Goal: Information Seeking & Learning: Learn about a topic

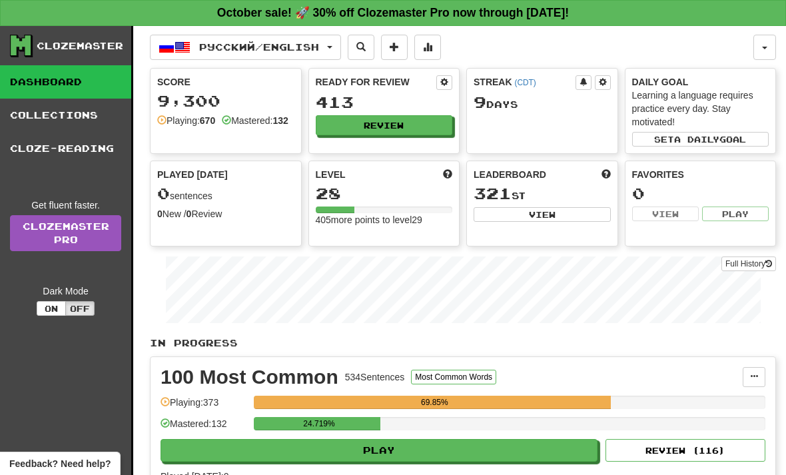
click at [434, 444] on button "Play" at bounding box center [379, 450] width 437 height 23
select select "**"
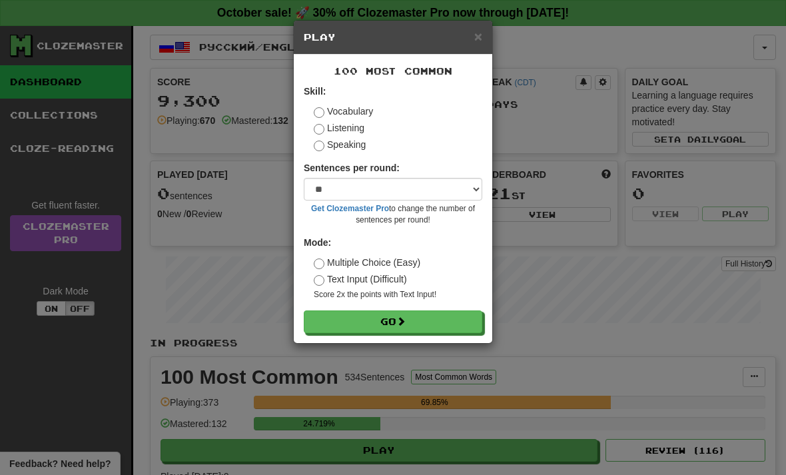
click at [416, 320] on button "Go" at bounding box center [393, 321] width 178 height 23
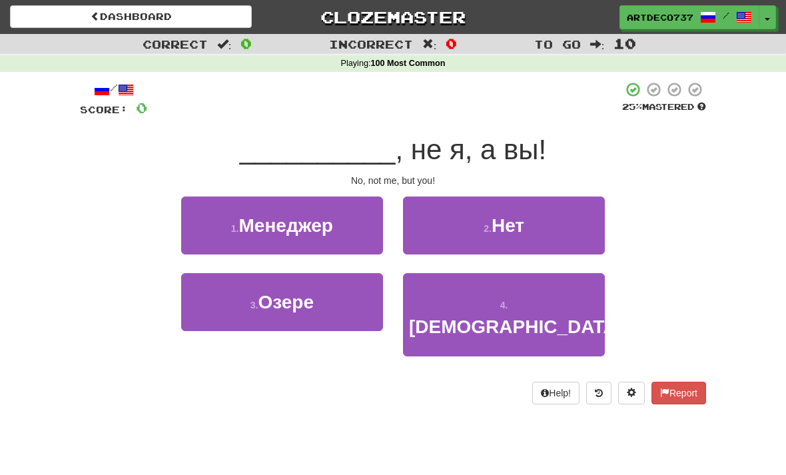
click at [483, 238] on button "2 . Нет" at bounding box center [504, 225] width 202 height 58
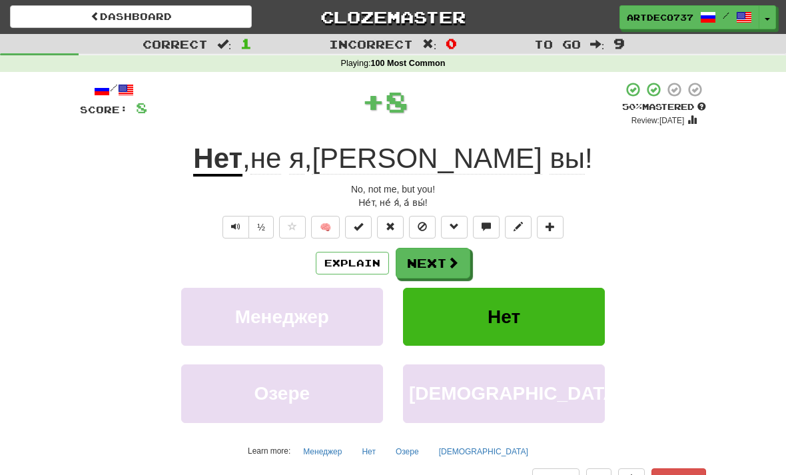
click at [365, 226] on button at bounding box center [358, 227] width 27 height 23
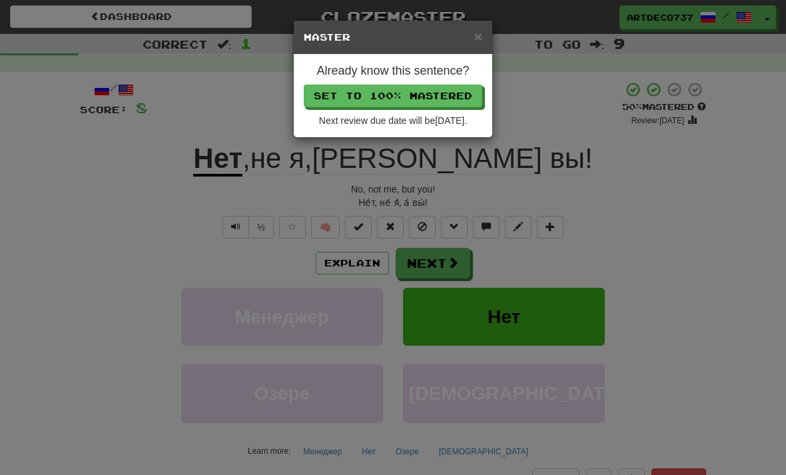
click at [453, 97] on button "Set to 100% Mastered" at bounding box center [393, 96] width 178 height 23
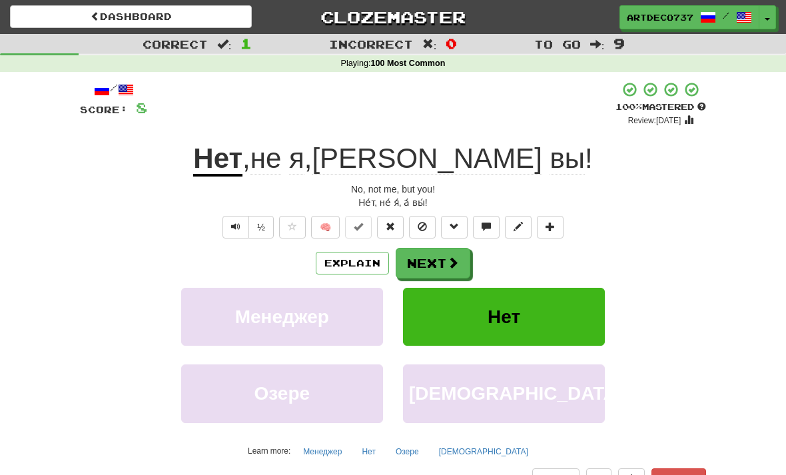
click at [445, 259] on button "Next" at bounding box center [433, 263] width 75 height 31
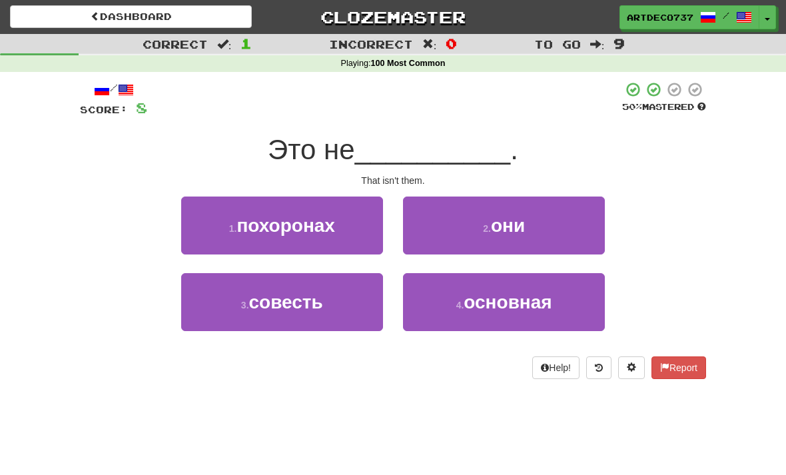
click at [471, 227] on button "2 . они" at bounding box center [504, 225] width 202 height 58
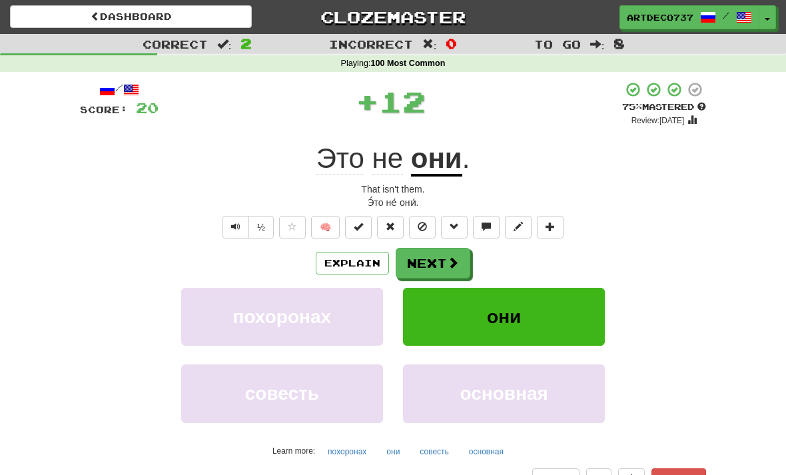
click at [364, 231] on button at bounding box center [358, 227] width 27 height 23
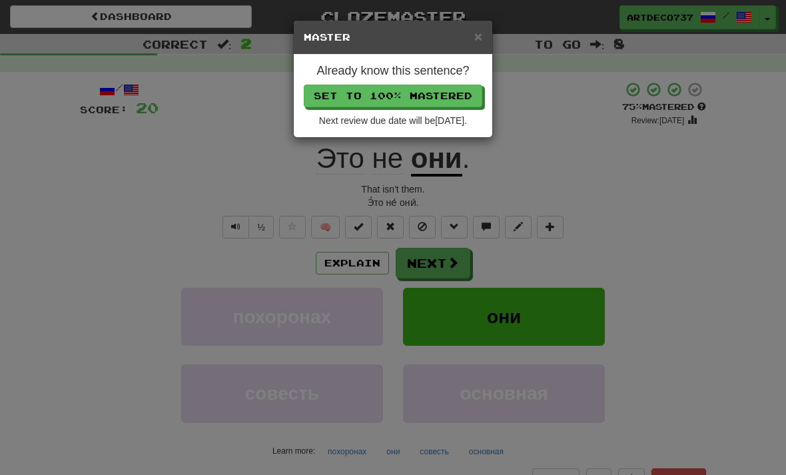
click at [463, 106] on button "Set to 100% Mastered" at bounding box center [393, 96] width 178 height 23
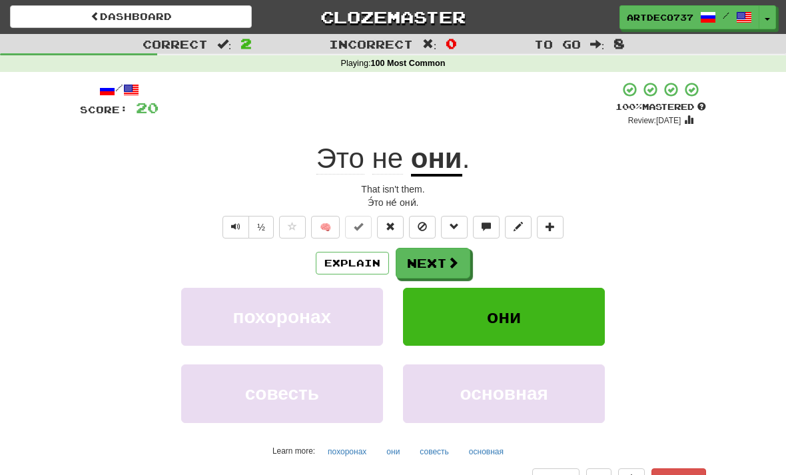
click at [438, 261] on button "Next" at bounding box center [433, 263] width 75 height 31
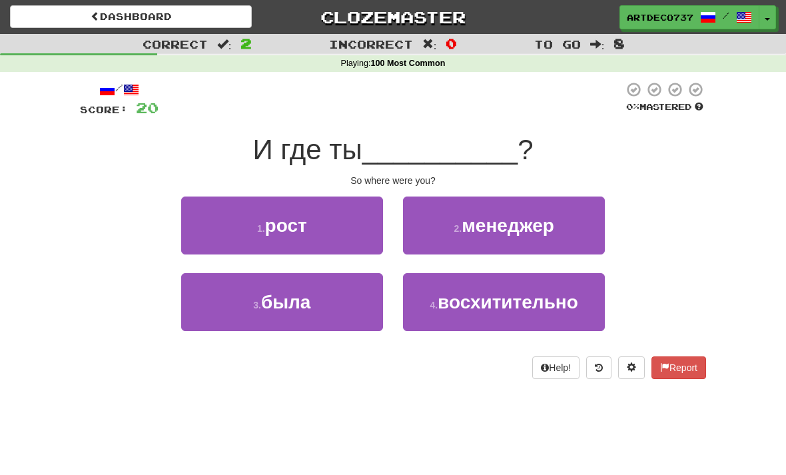
click at [366, 304] on button "3 . была" at bounding box center [282, 302] width 202 height 58
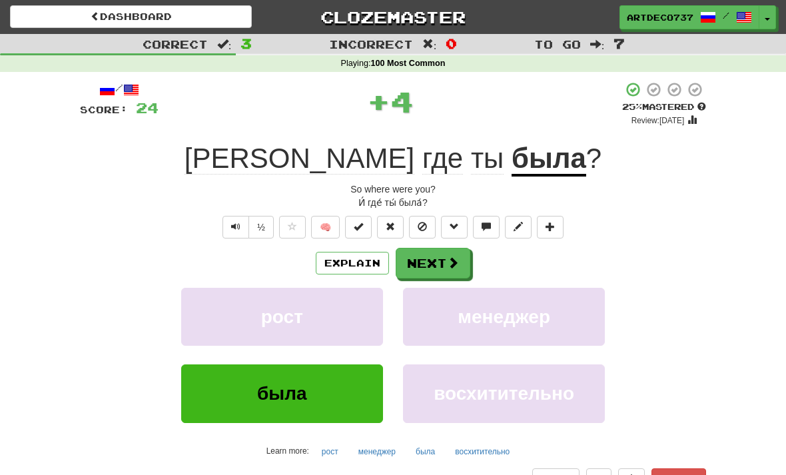
click at [364, 226] on button at bounding box center [358, 227] width 27 height 23
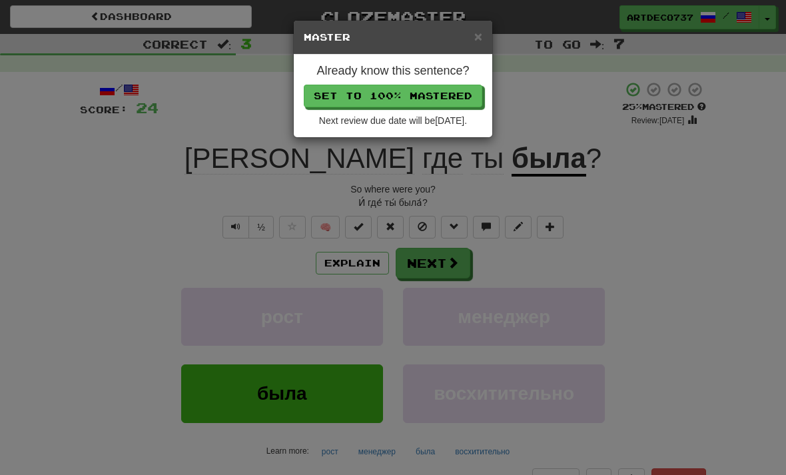
click at [466, 95] on button "Set to 100% Mastered" at bounding box center [393, 96] width 178 height 23
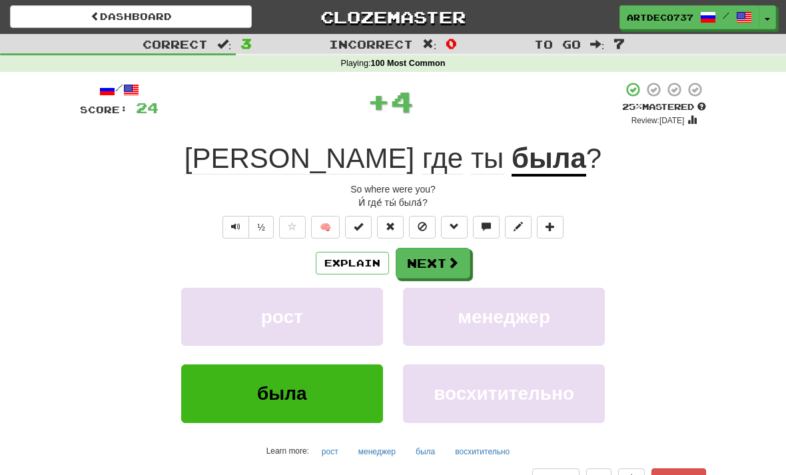
click at [438, 268] on button "Next" at bounding box center [433, 263] width 75 height 31
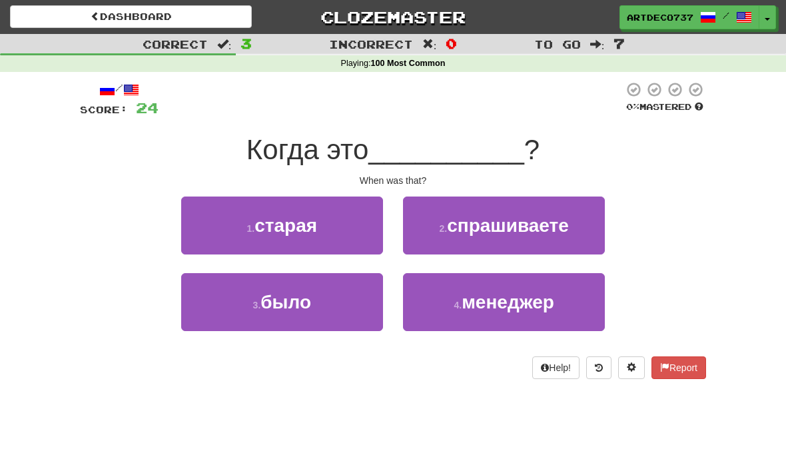
click at [356, 308] on button "3 . было" at bounding box center [282, 302] width 202 height 58
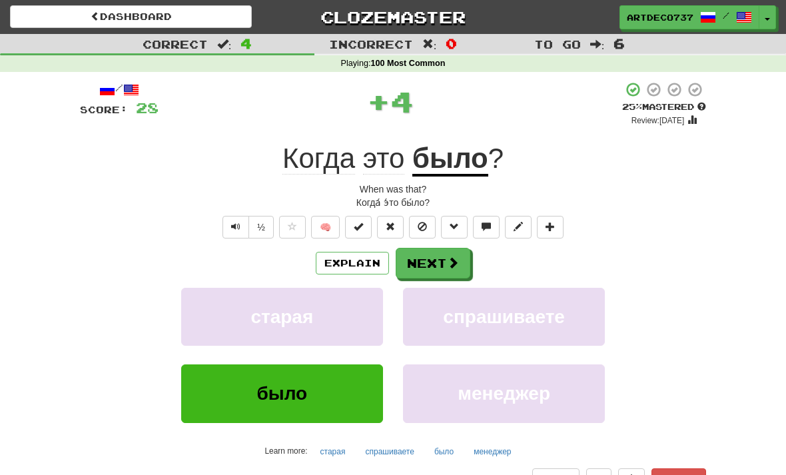
click at [368, 234] on button at bounding box center [358, 227] width 27 height 23
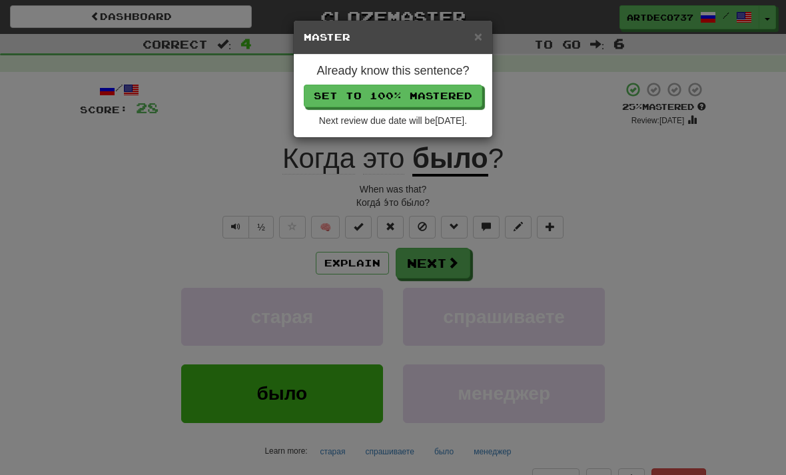
click at [458, 95] on button "Set to 100% Mastered" at bounding box center [393, 96] width 178 height 23
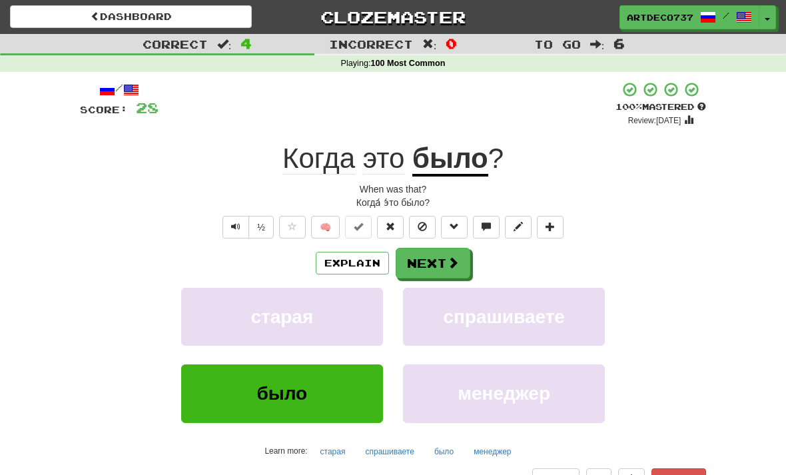
click at [438, 266] on button "Next" at bounding box center [433, 263] width 75 height 31
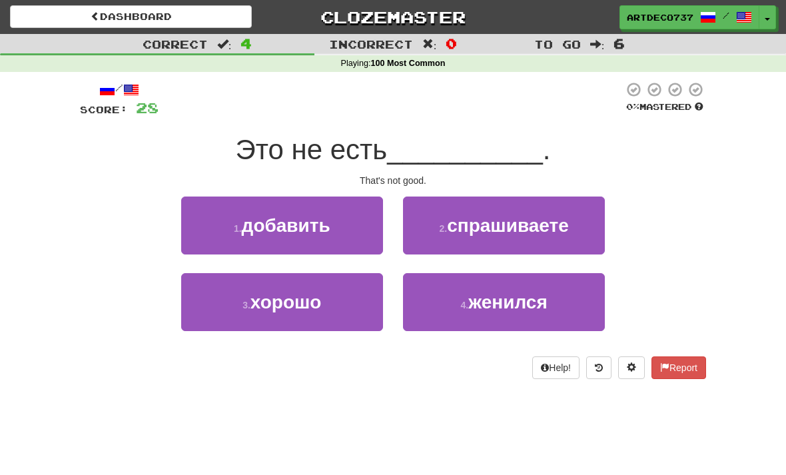
click at [354, 313] on button "3 . хорошо" at bounding box center [282, 302] width 202 height 58
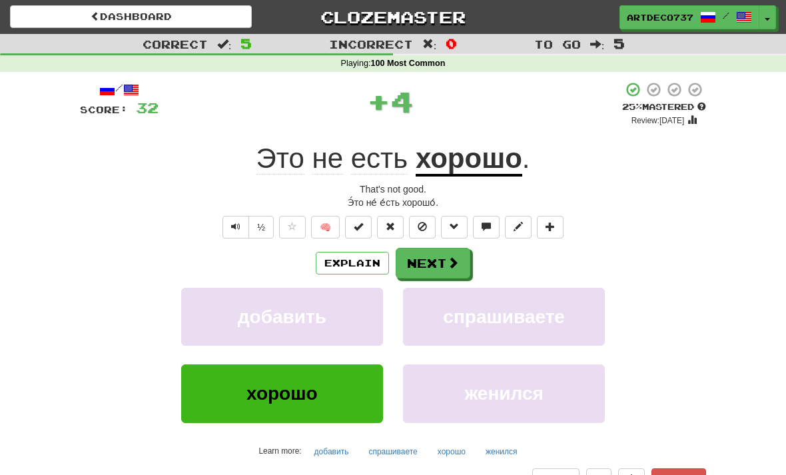
click at [363, 225] on span at bounding box center [358, 226] width 9 height 9
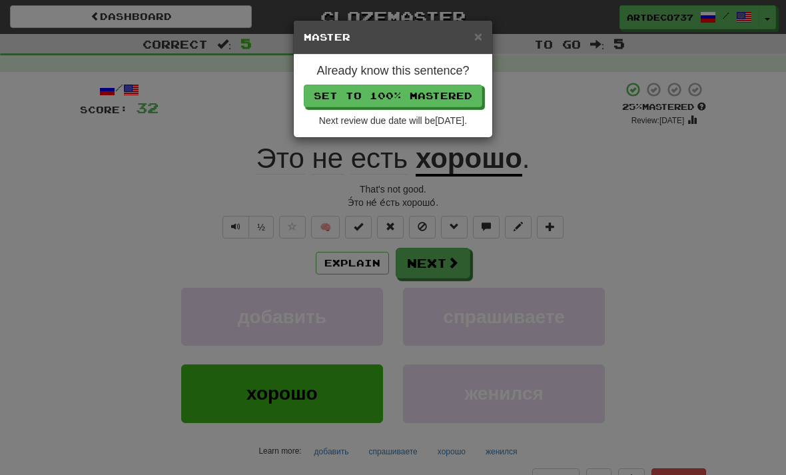
click at [464, 93] on button "Set to 100% Mastered" at bounding box center [393, 96] width 178 height 23
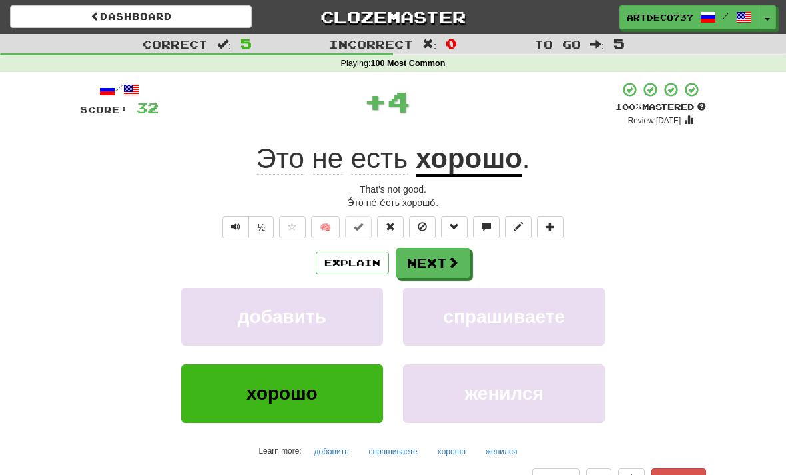
click at [436, 264] on button "Next" at bounding box center [433, 263] width 75 height 31
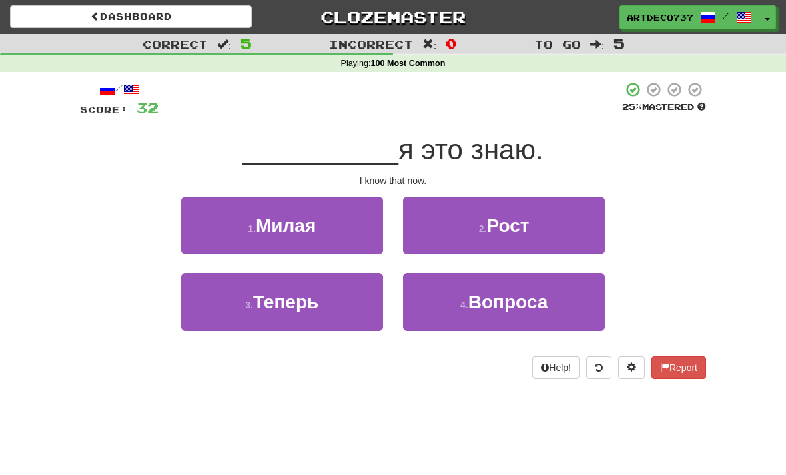
click at [350, 307] on button "3 . Теперь" at bounding box center [282, 302] width 202 height 58
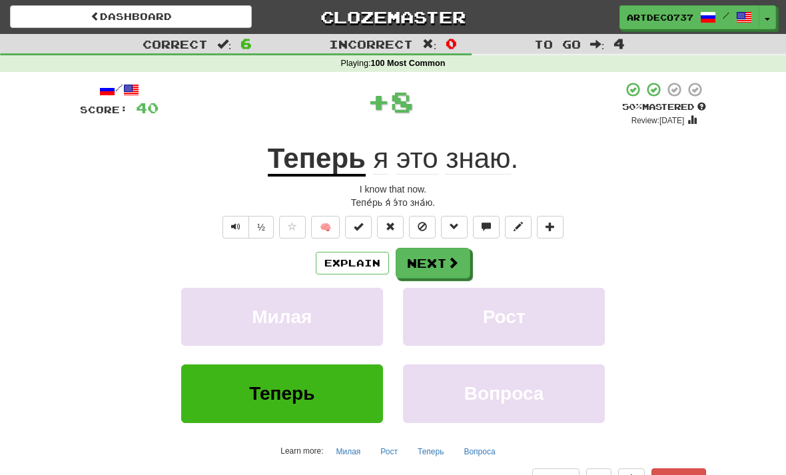
click at [367, 231] on button at bounding box center [358, 227] width 27 height 23
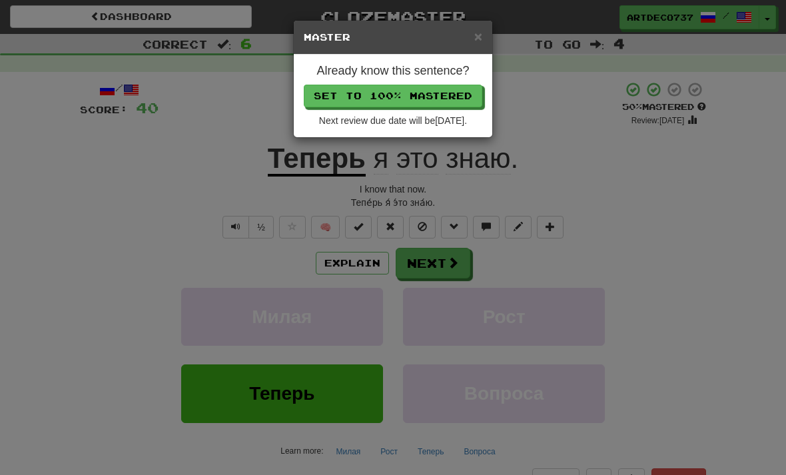
click at [474, 94] on button "Set to 100% Mastered" at bounding box center [393, 96] width 178 height 23
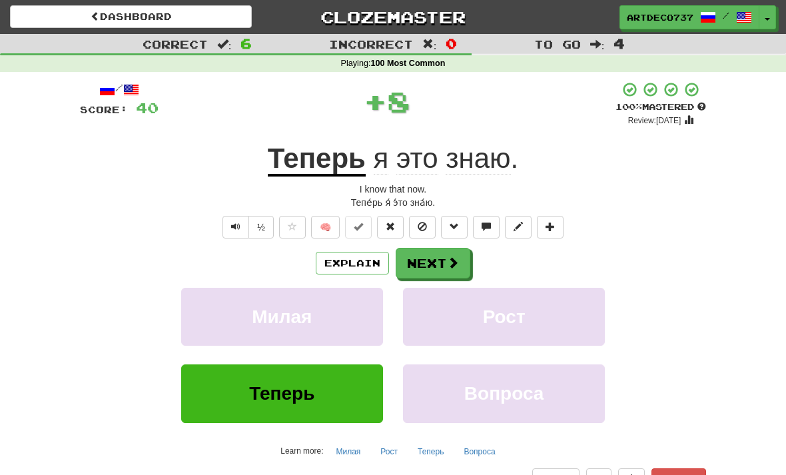
click at [437, 253] on button "Next" at bounding box center [433, 263] width 75 height 31
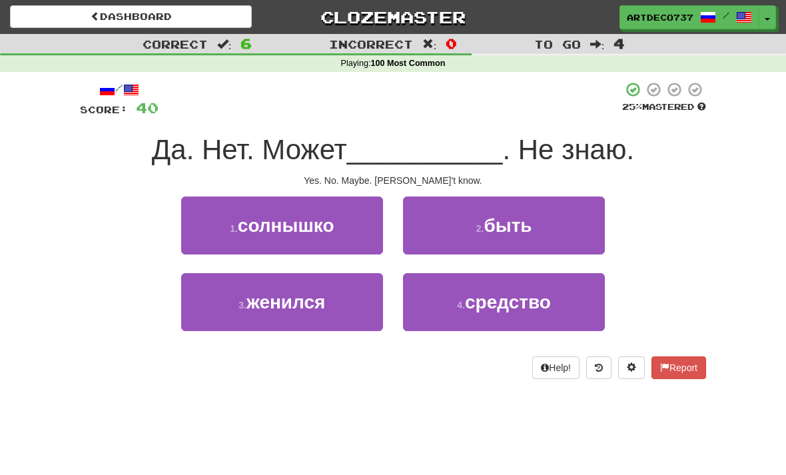
click at [515, 226] on span "быть" at bounding box center [508, 225] width 48 height 21
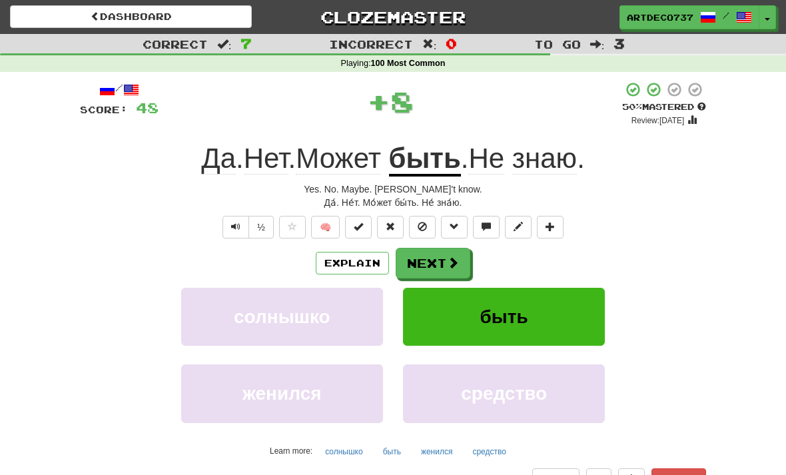
click at [365, 232] on button at bounding box center [358, 227] width 27 height 23
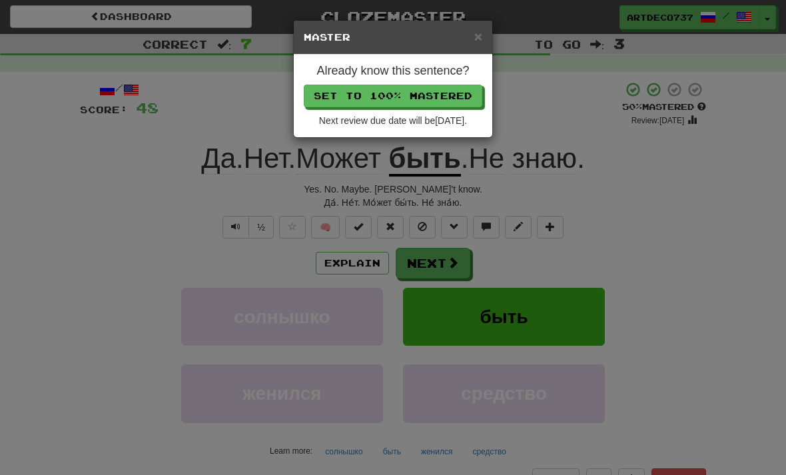
click at [467, 92] on button "Set to 100% Mastered" at bounding box center [393, 96] width 178 height 23
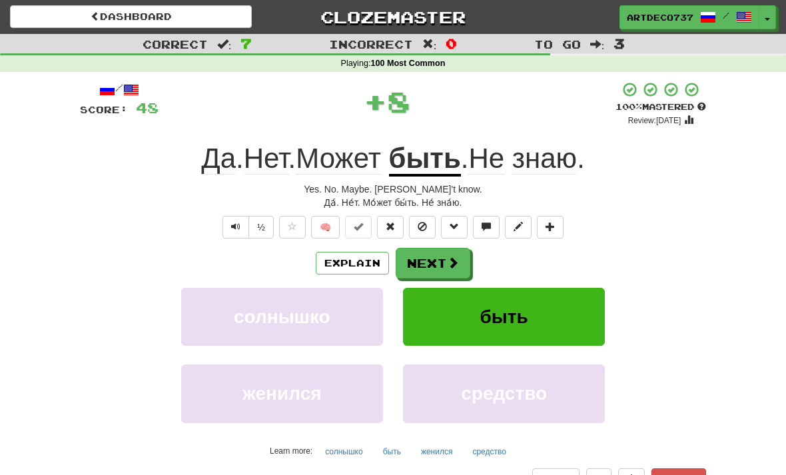
click at [443, 257] on button "Next" at bounding box center [433, 263] width 75 height 31
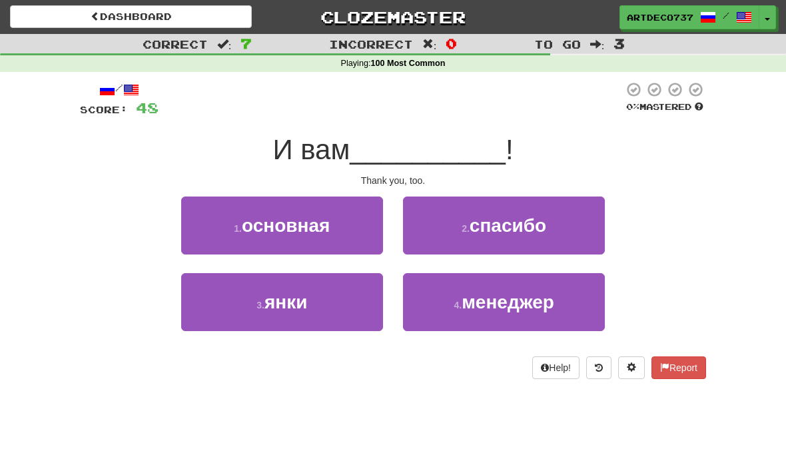
click at [461, 235] on button "2 . спасибо" at bounding box center [504, 225] width 202 height 58
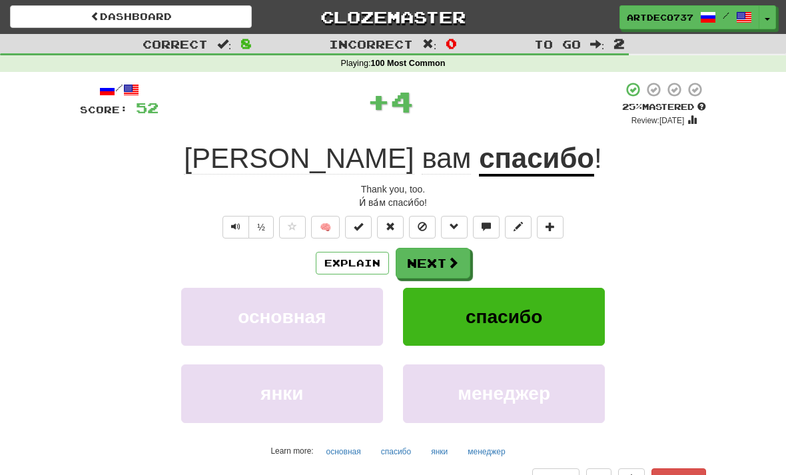
click at [363, 232] on button at bounding box center [358, 227] width 27 height 23
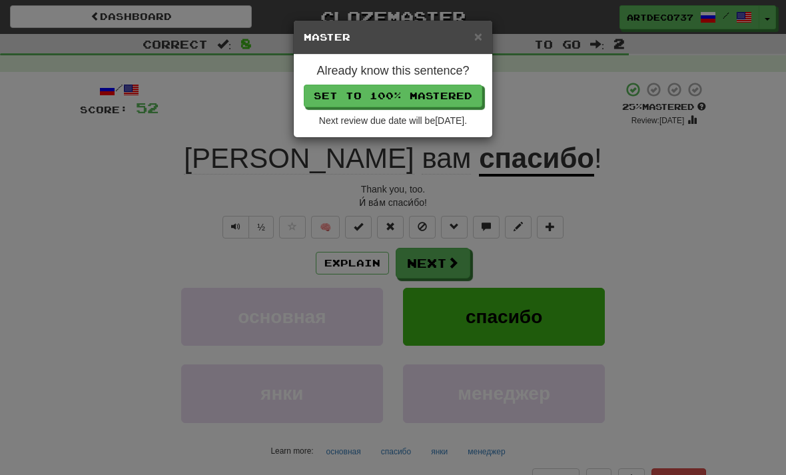
click at [466, 96] on button "Set to 100% Mastered" at bounding box center [393, 96] width 178 height 23
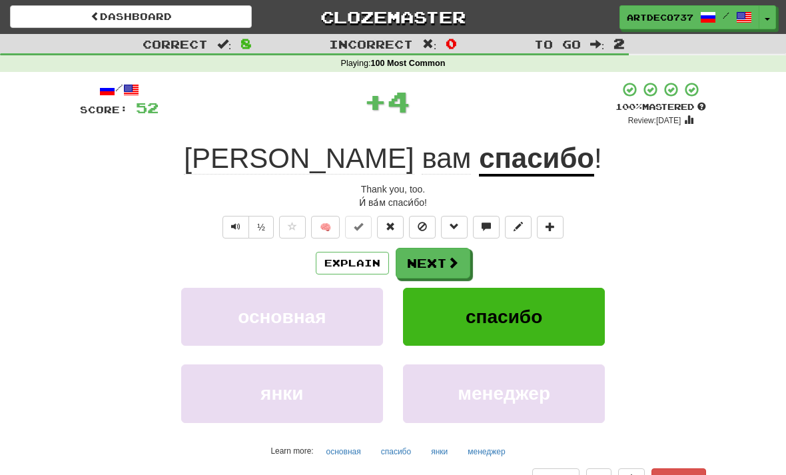
click at [440, 258] on button "Next" at bounding box center [433, 263] width 75 height 31
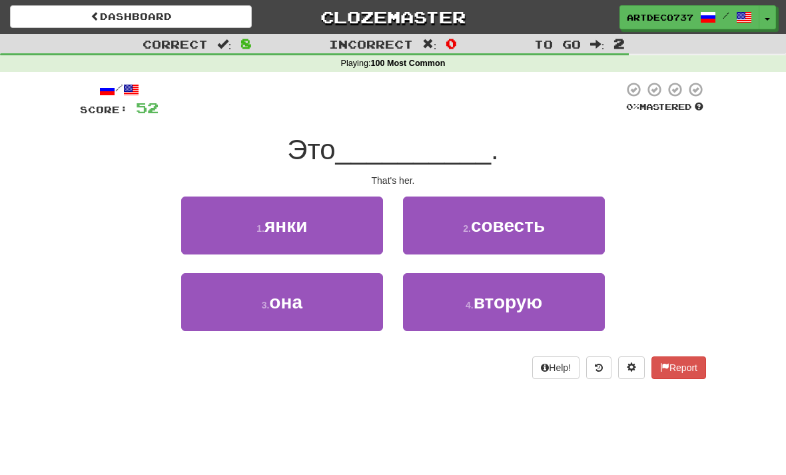
click at [346, 310] on button "3 . она" at bounding box center [282, 302] width 202 height 58
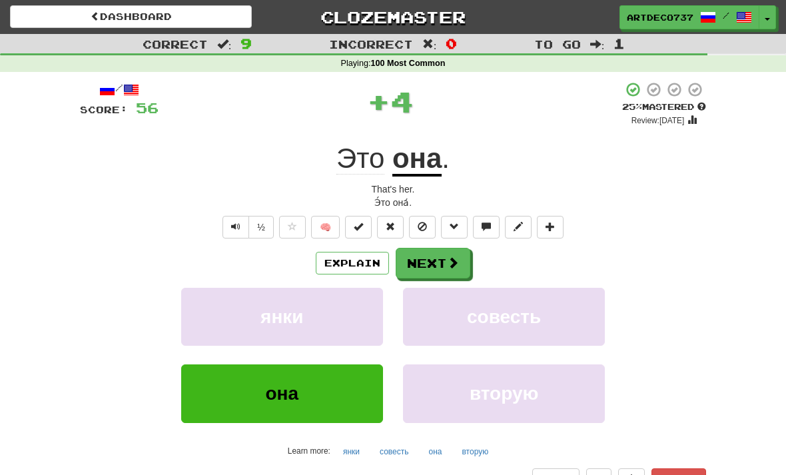
click at [363, 234] on button at bounding box center [358, 227] width 27 height 23
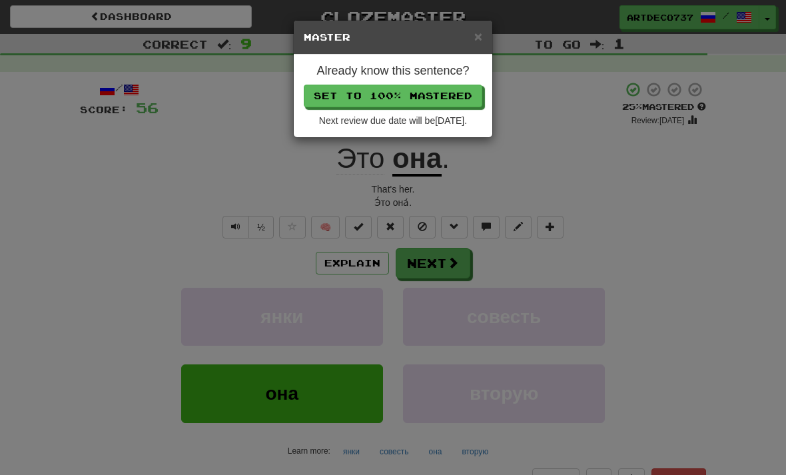
click at [454, 90] on button "Set to 100% Mastered" at bounding box center [393, 96] width 178 height 23
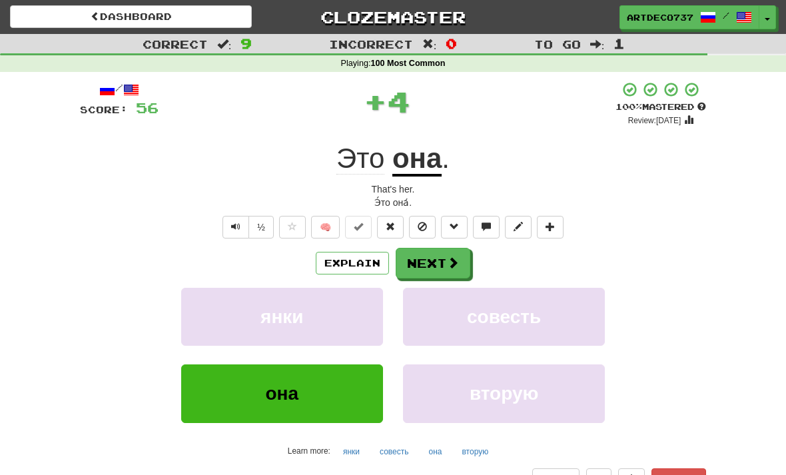
click at [441, 258] on button "Next" at bounding box center [433, 263] width 75 height 31
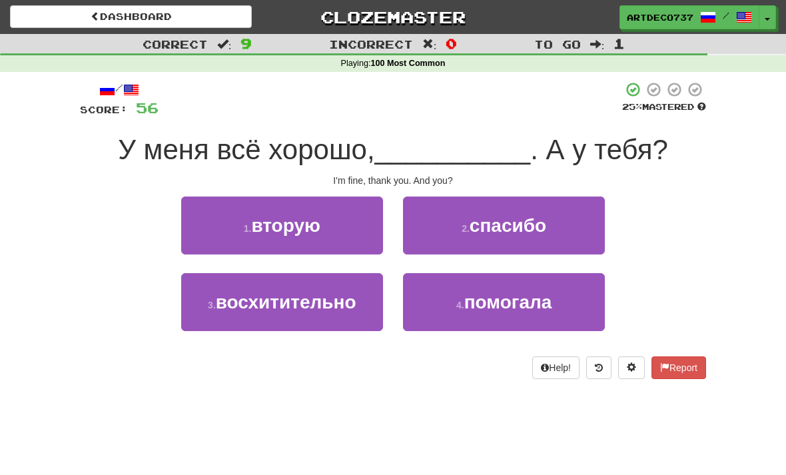
click at [448, 220] on button "2 . спасибо" at bounding box center [504, 225] width 202 height 58
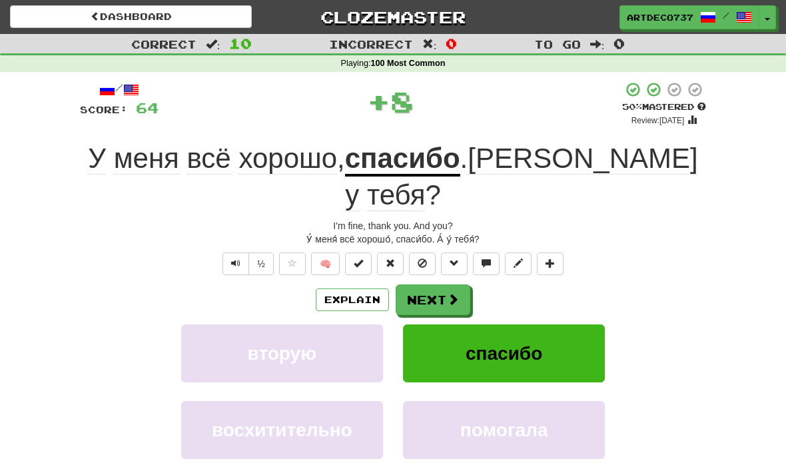
click at [366, 252] on button at bounding box center [358, 263] width 27 height 23
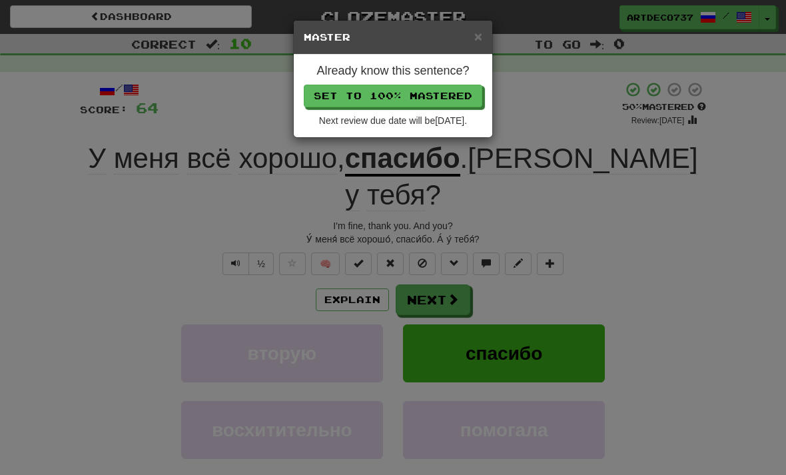
click at [453, 91] on button "Set to 100% Mastered" at bounding box center [393, 96] width 178 height 23
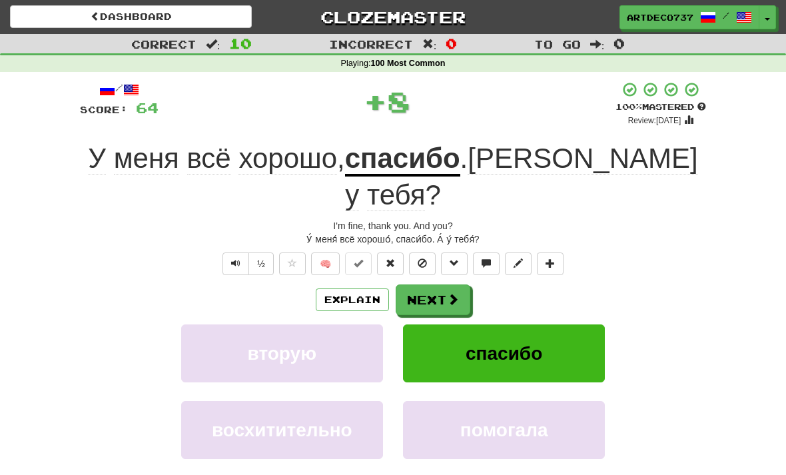
click at [442, 284] on button "Next" at bounding box center [433, 299] width 75 height 31
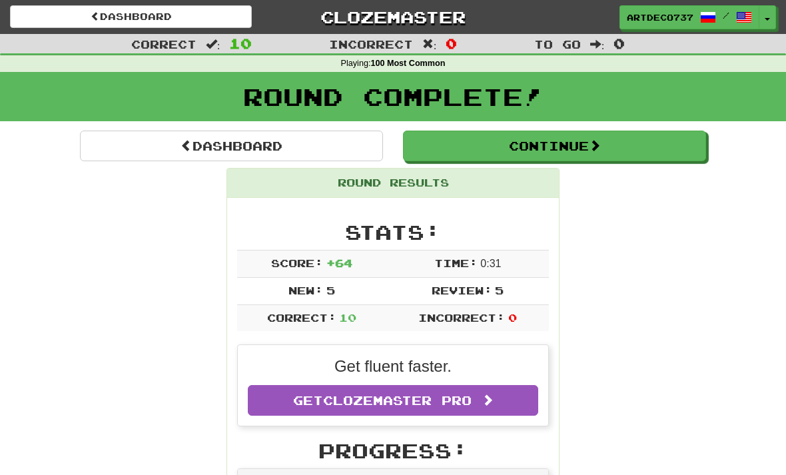
click at [587, 149] on button "Continue" at bounding box center [554, 146] width 303 height 31
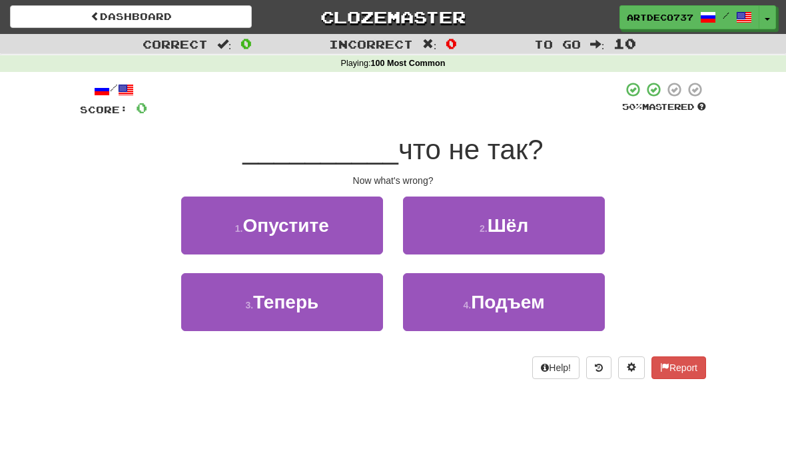
click at [330, 308] on button "3 . Теперь" at bounding box center [282, 302] width 202 height 58
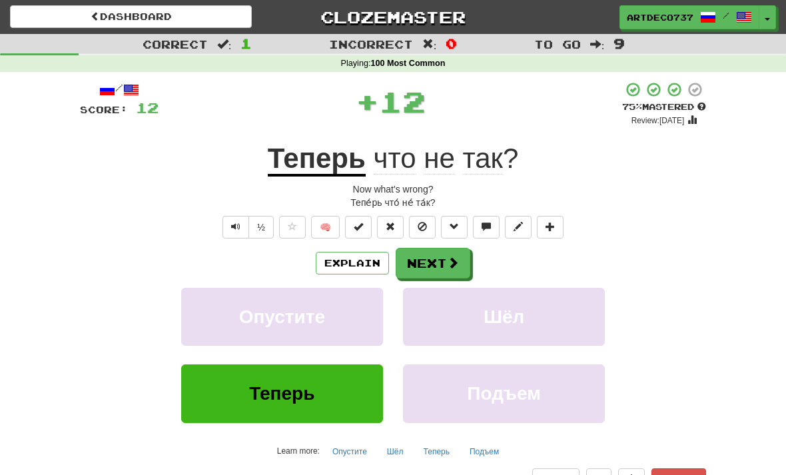
click at [363, 232] on button at bounding box center [358, 227] width 27 height 23
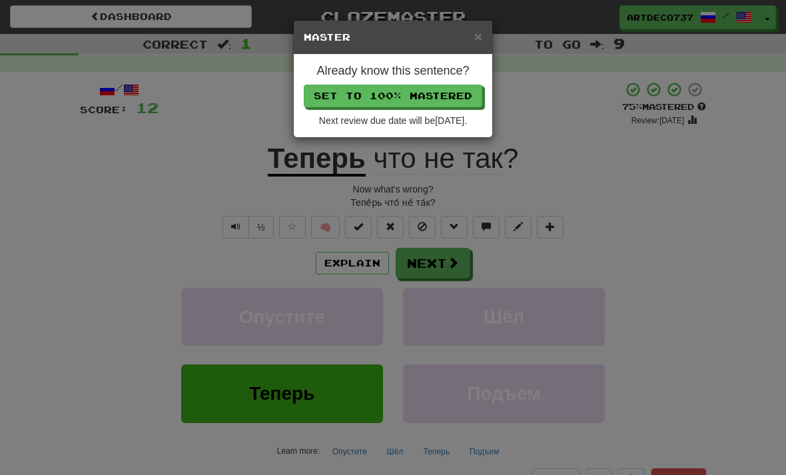
click at [448, 99] on button "Set to 100% Mastered" at bounding box center [393, 96] width 178 height 23
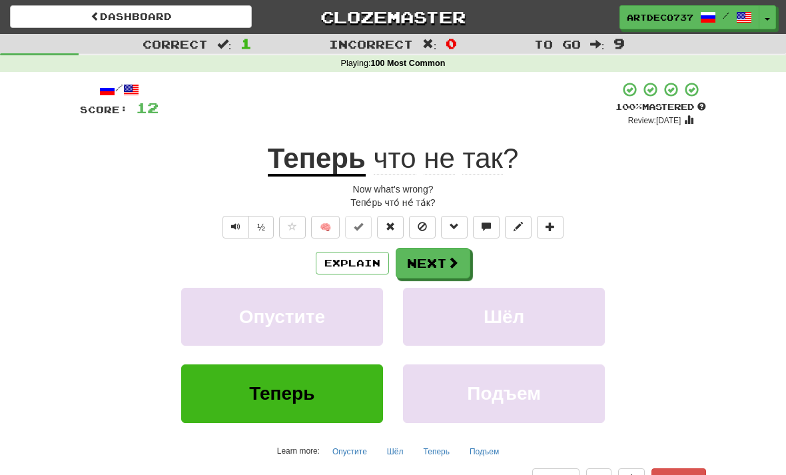
click at [439, 265] on button "Next" at bounding box center [433, 263] width 75 height 31
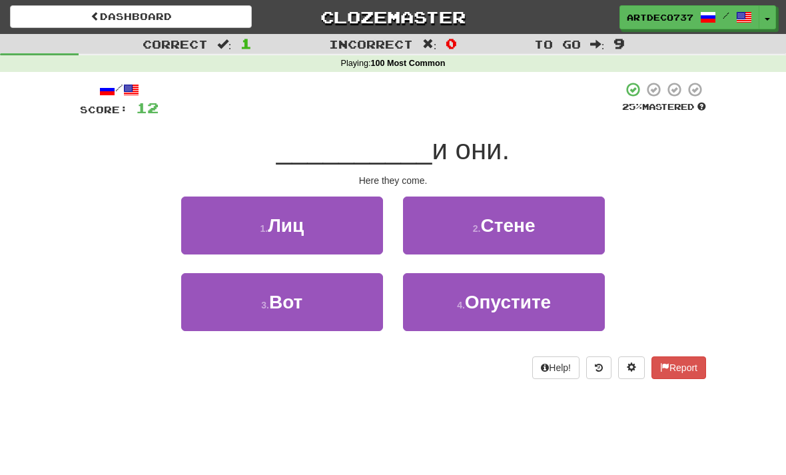
click at [321, 305] on button "3 . Вот" at bounding box center [282, 302] width 202 height 58
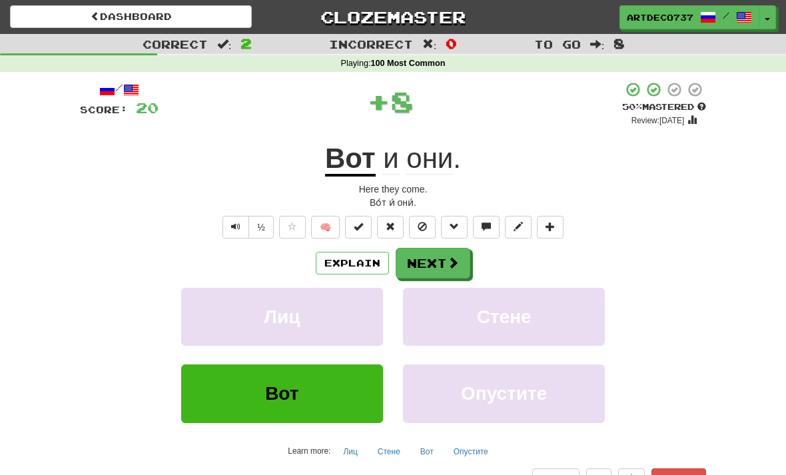
click at [360, 236] on button at bounding box center [358, 227] width 27 height 23
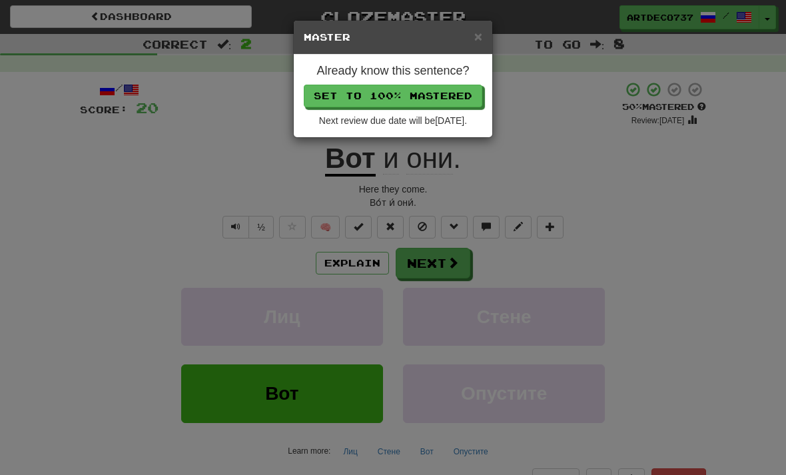
click at [449, 99] on button "Set to 100% Mastered" at bounding box center [393, 96] width 178 height 23
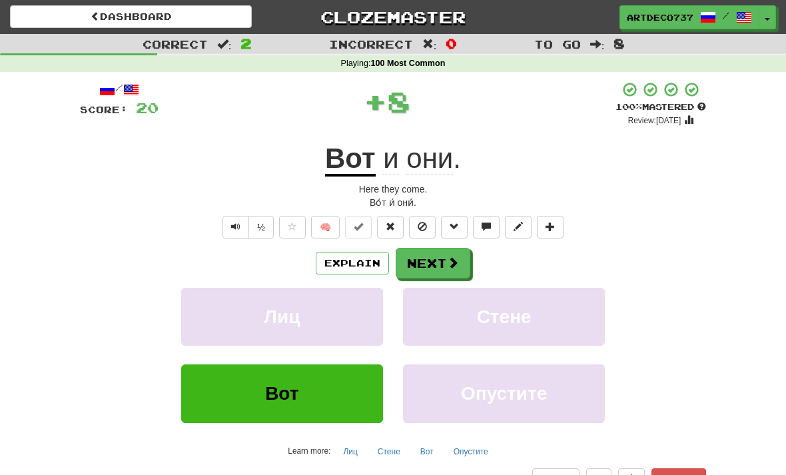
click at [440, 264] on button "Next" at bounding box center [433, 263] width 75 height 31
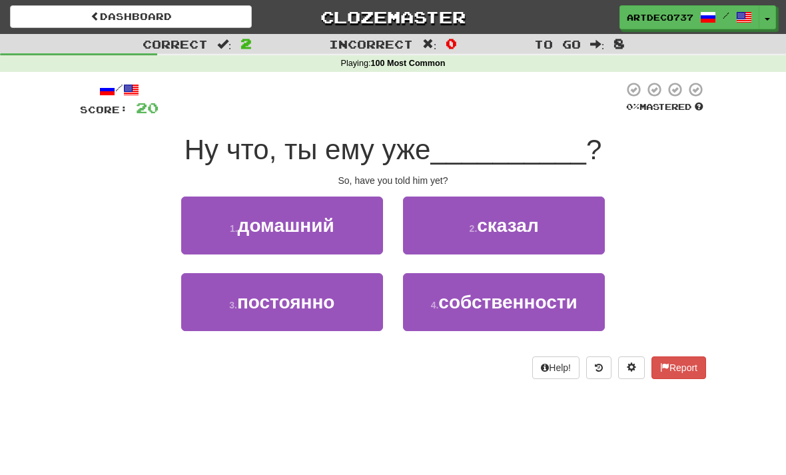
click at [490, 228] on span "сказал" at bounding box center [507, 225] width 61 height 21
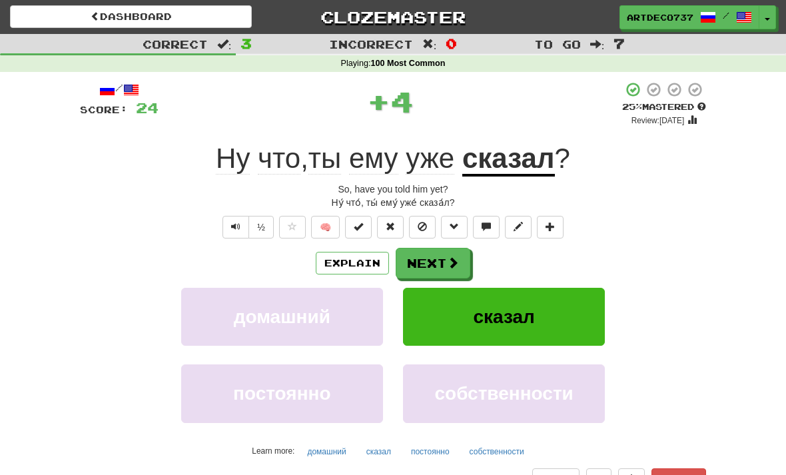
click at [364, 226] on button at bounding box center [358, 227] width 27 height 23
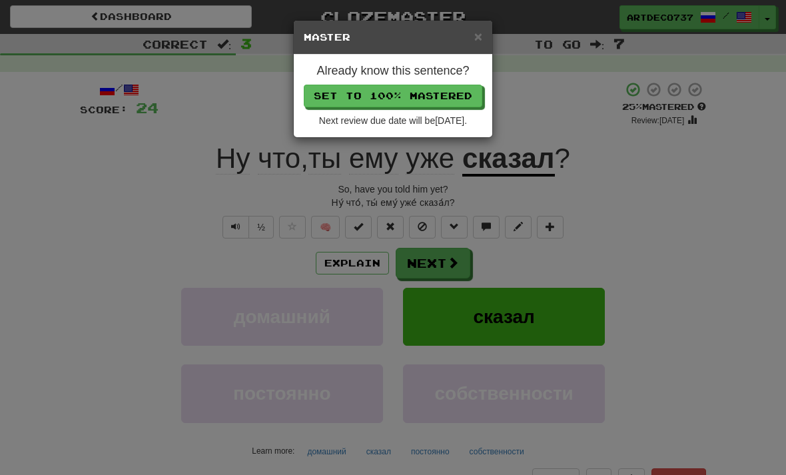
click at [438, 94] on button "Set to 100% Mastered" at bounding box center [393, 96] width 178 height 23
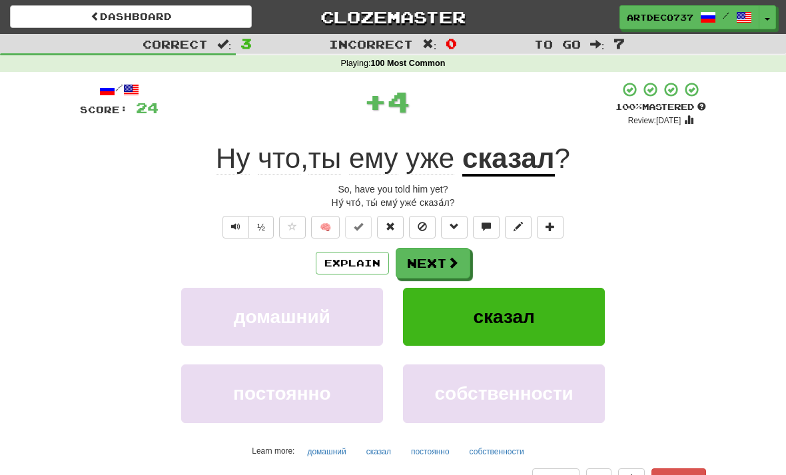
click at [442, 266] on button "Next" at bounding box center [433, 263] width 75 height 31
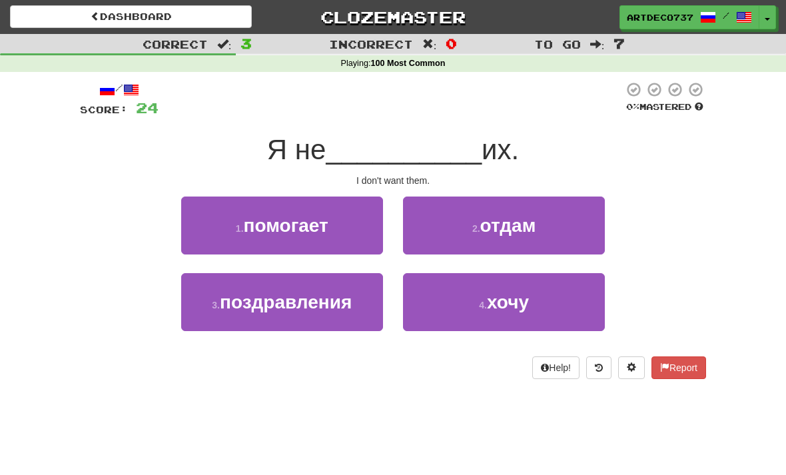
click at [446, 310] on button "4 . хочу" at bounding box center [504, 302] width 202 height 58
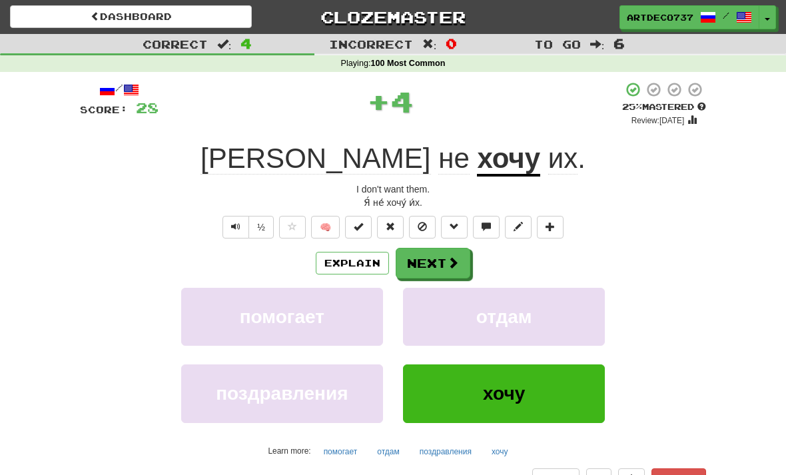
click at [364, 224] on button at bounding box center [358, 227] width 27 height 23
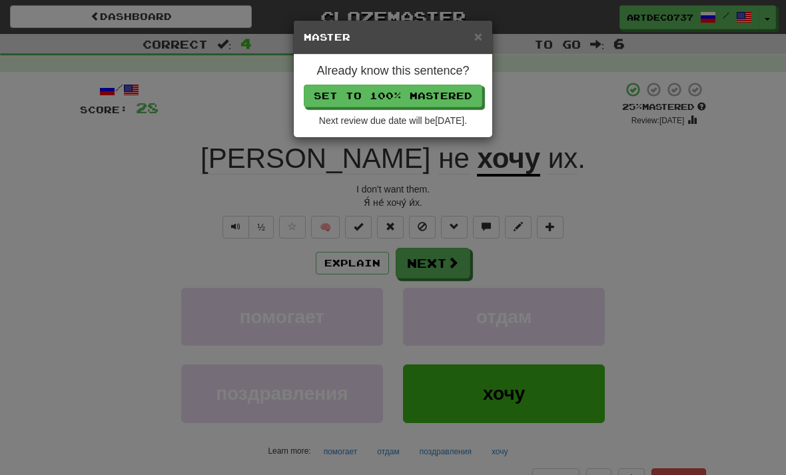
click at [460, 102] on button "Set to 100% Mastered" at bounding box center [393, 96] width 178 height 23
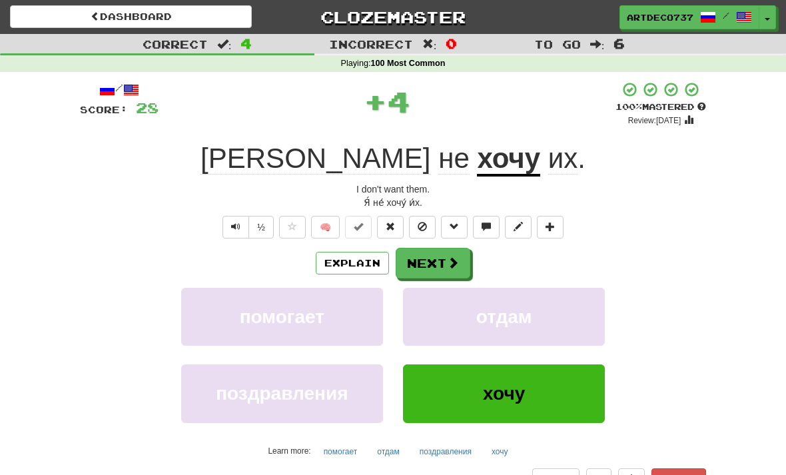
click at [430, 268] on button "Next" at bounding box center [433, 263] width 75 height 31
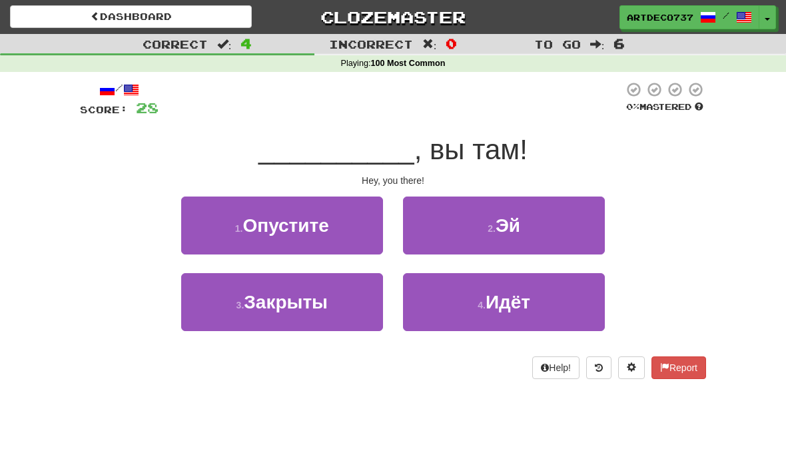
click at [514, 232] on span "Эй" at bounding box center [508, 225] width 25 height 21
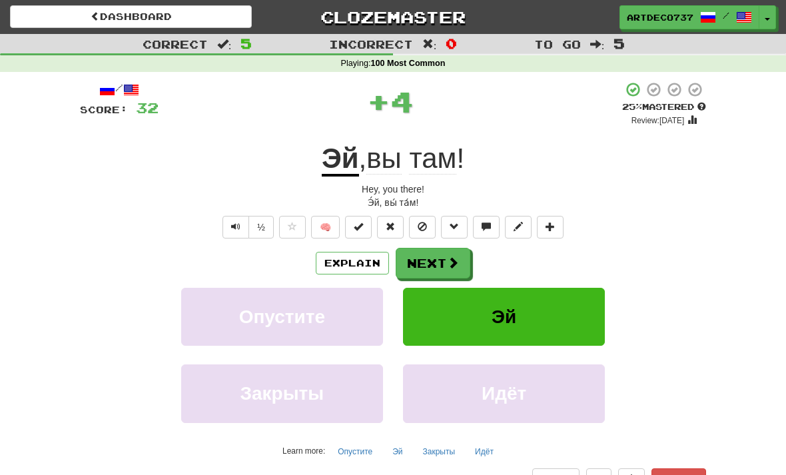
click at [368, 233] on button at bounding box center [358, 227] width 27 height 23
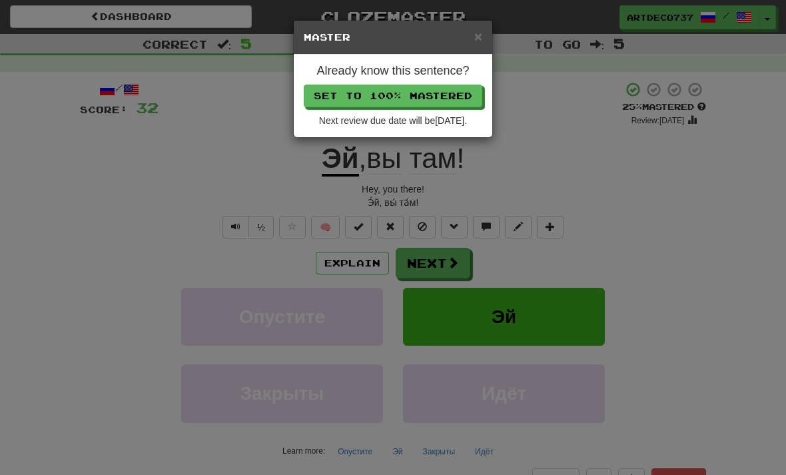
click at [456, 99] on button "Set to 100% Mastered" at bounding box center [393, 96] width 178 height 23
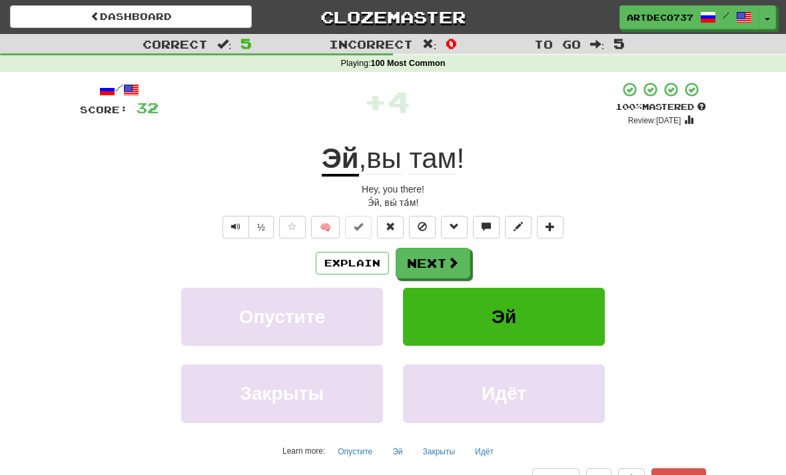
click at [435, 264] on button "Next" at bounding box center [433, 263] width 75 height 31
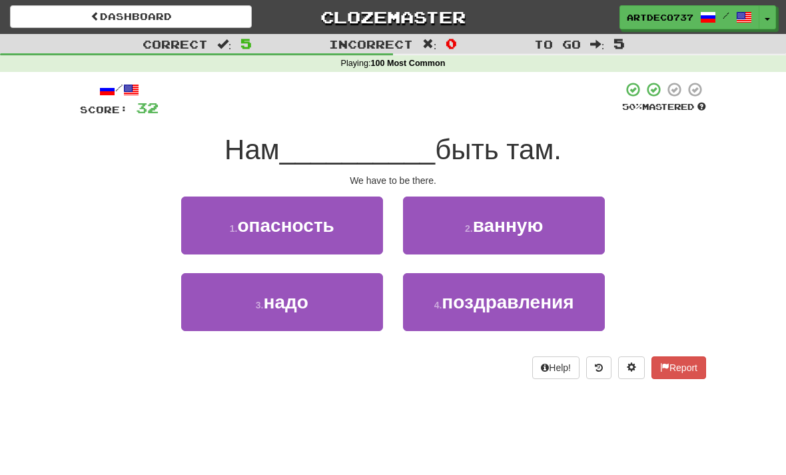
click at [356, 304] on button "3 . надо" at bounding box center [282, 302] width 202 height 58
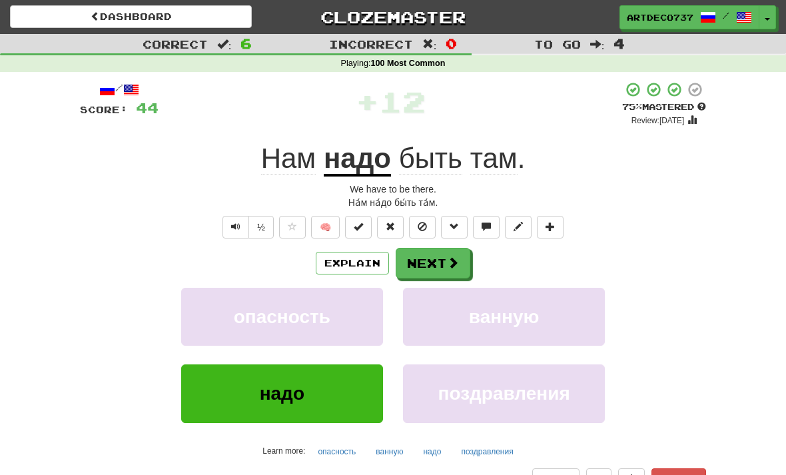
click at [362, 236] on button at bounding box center [358, 227] width 27 height 23
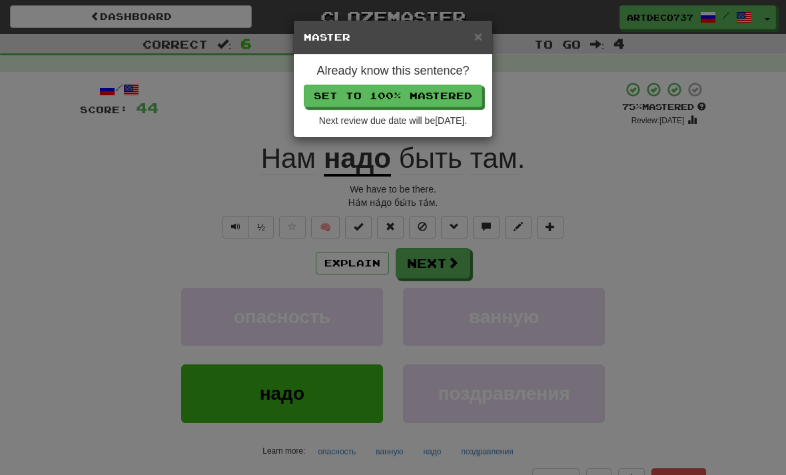
click at [456, 105] on button "Set to 100% Mastered" at bounding box center [393, 96] width 178 height 23
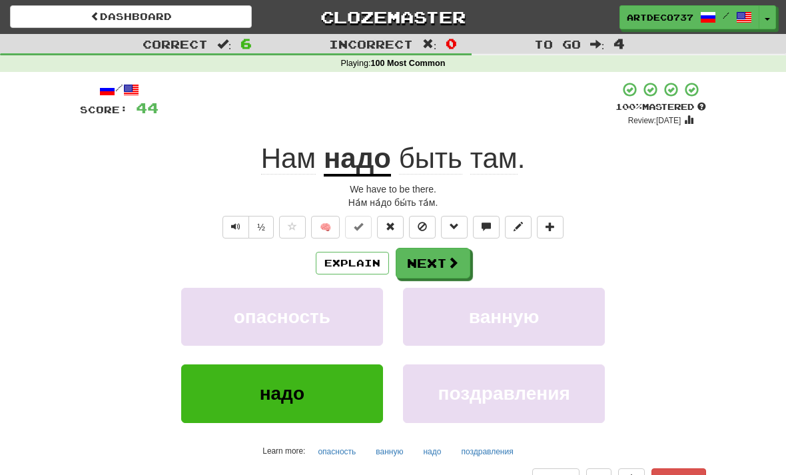
click at [425, 262] on button "Next" at bounding box center [433, 263] width 75 height 31
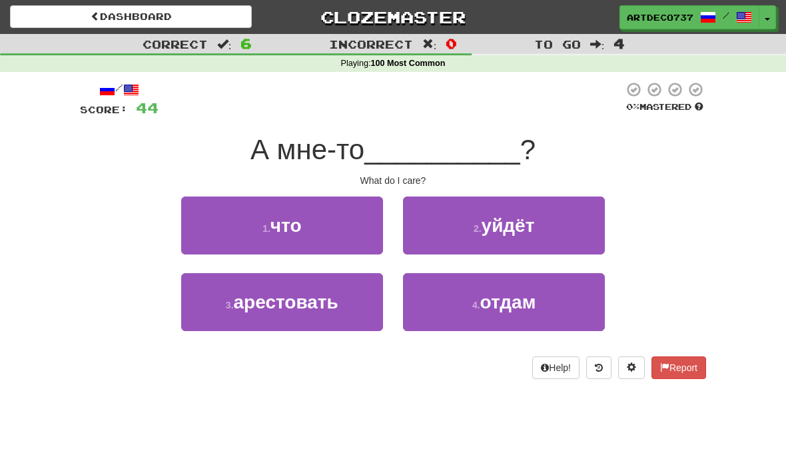
click at [353, 230] on button "1 . что" at bounding box center [282, 225] width 202 height 58
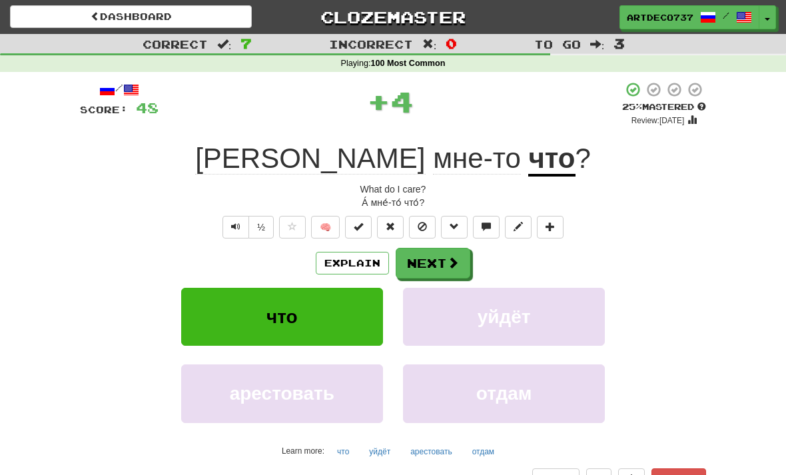
click at [364, 232] on button at bounding box center [358, 227] width 27 height 23
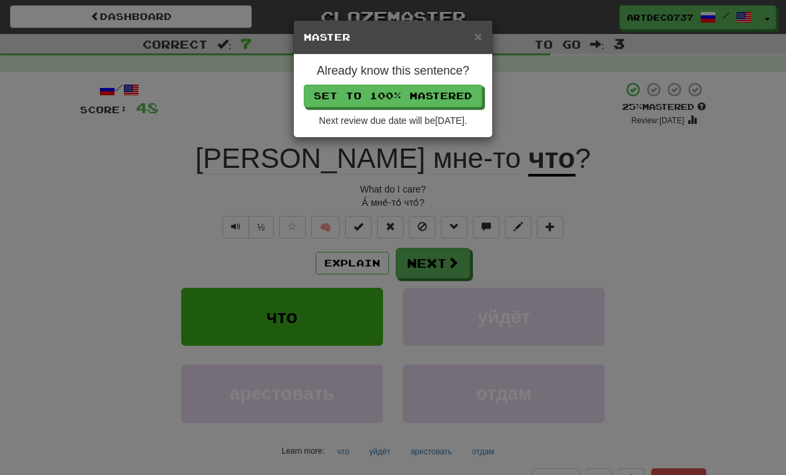
click at [434, 105] on button "Set to 100% Mastered" at bounding box center [393, 96] width 178 height 23
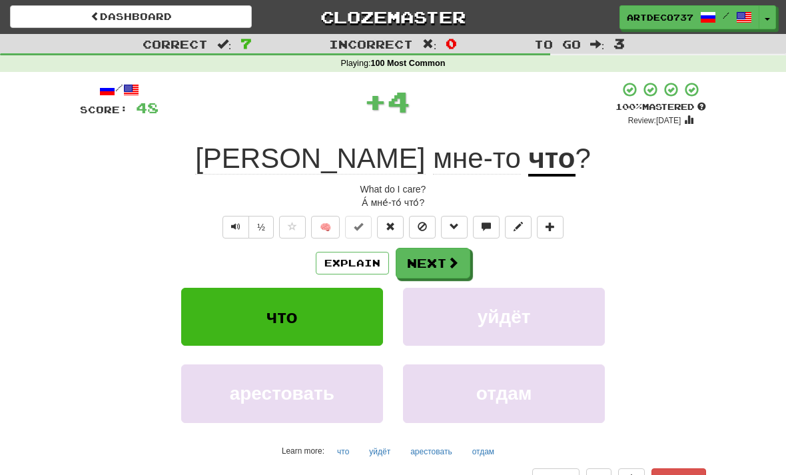
click at [426, 267] on button "Next" at bounding box center [433, 263] width 75 height 31
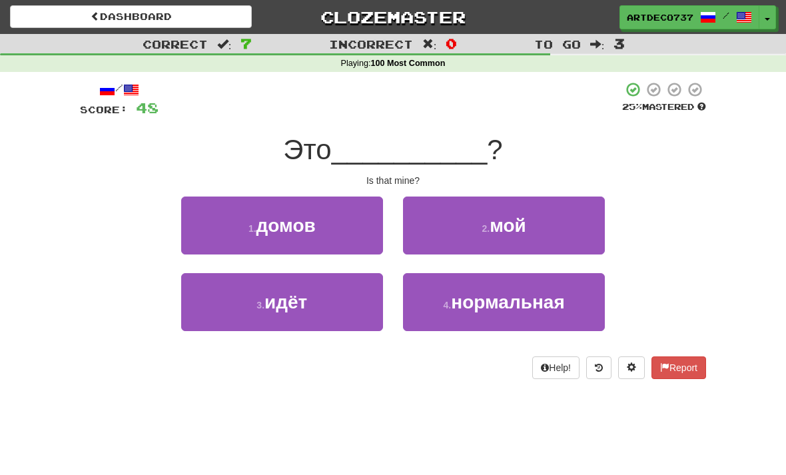
click at [455, 227] on button "2 . мой" at bounding box center [504, 225] width 202 height 58
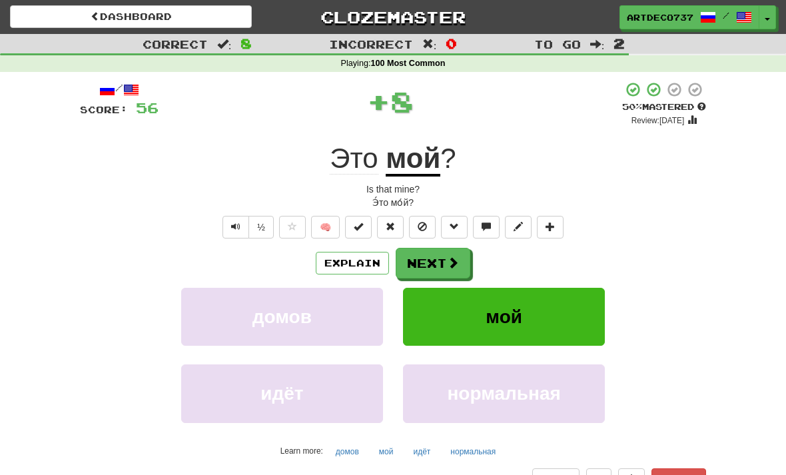
click at [368, 234] on button at bounding box center [358, 227] width 27 height 23
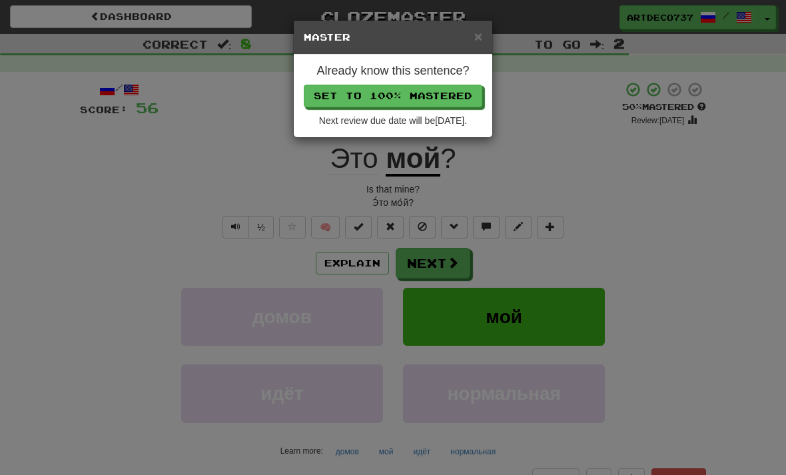
click at [456, 95] on button "Set to 100% Mastered" at bounding box center [393, 96] width 178 height 23
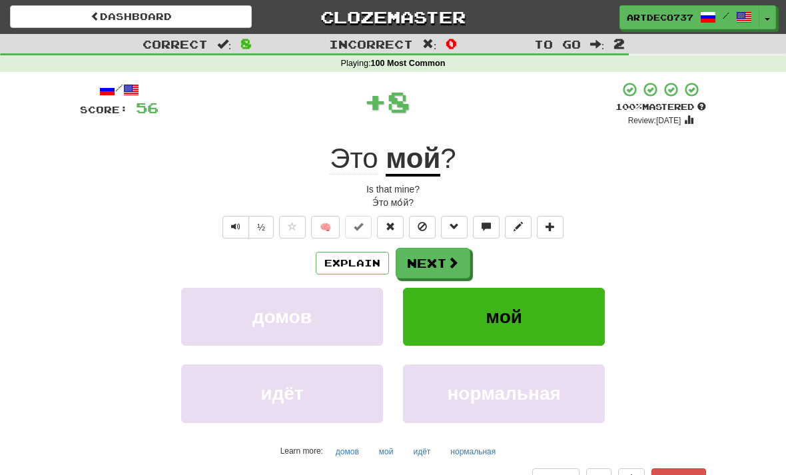
click at [424, 268] on button "Next" at bounding box center [433, 263] width 75 height 31
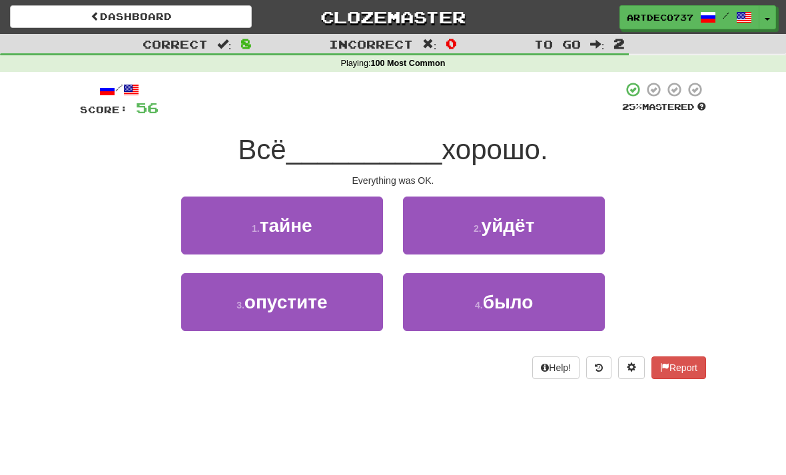
click at [438, 314] on button "4 . было" at bounding box center [504, 302] width 202 height 58
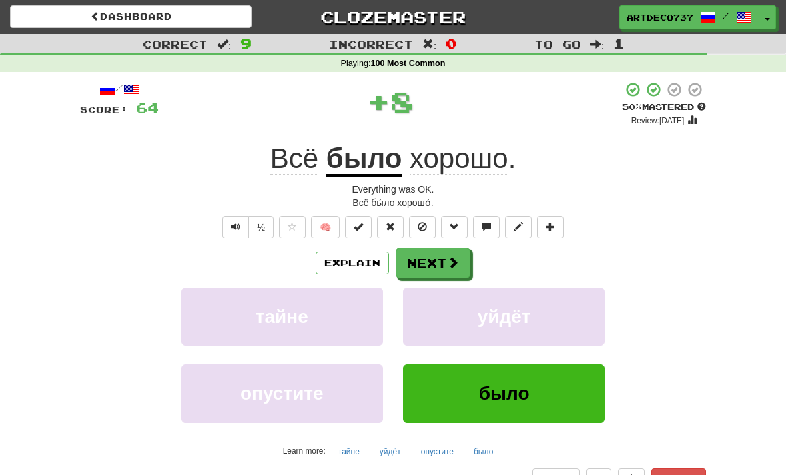
click at [365, 230] on button at bounding box center [358, 227] width 27 height 23
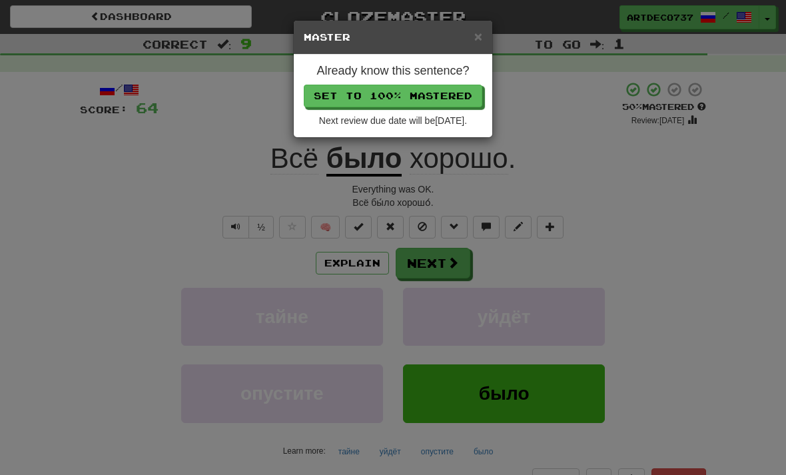
click at [455, 102] on button "Set to 100% Mastered" at bounding box center [393, 96] width 178 height 23
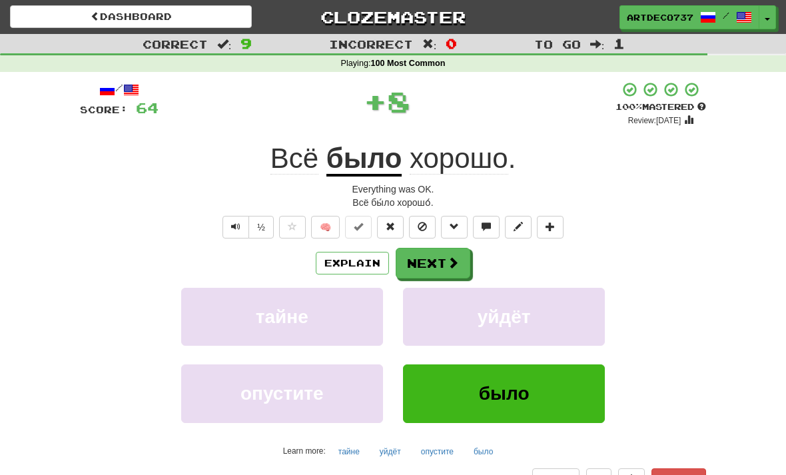
click at [431, 266] on button "Next" at bounding box center [433, 263] width 75 height 31
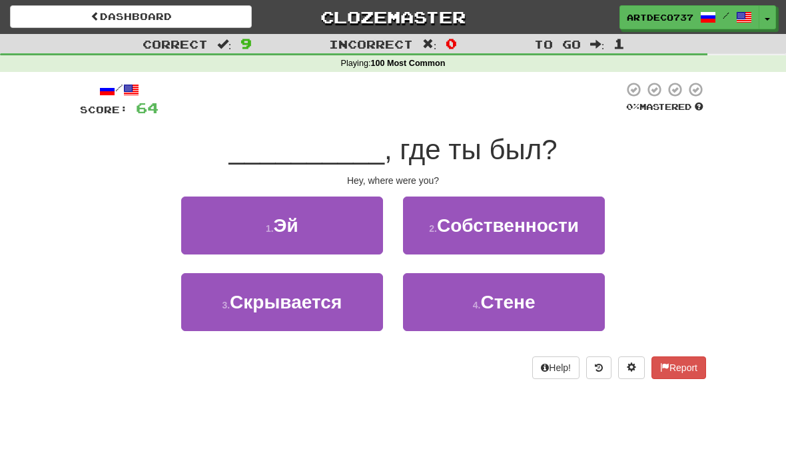
click at [326, 228] on button "1 . Эй" at bounding box center [282, 225] width 202 height 58
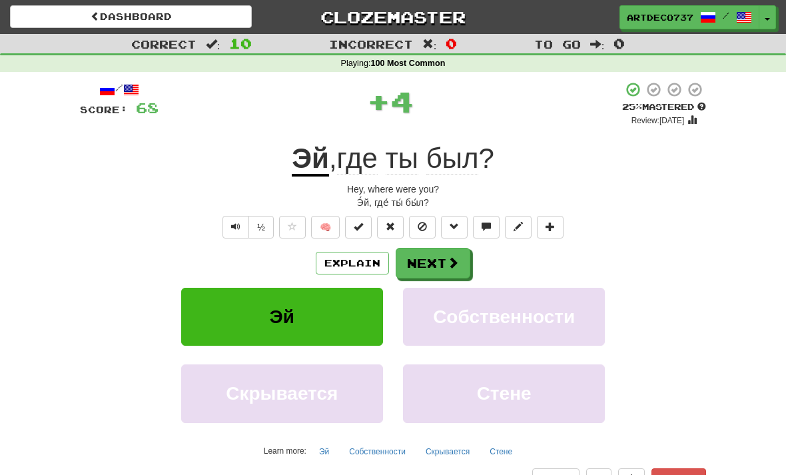
click at [361, 224] on span at bounding box center [358, 226] width 9 height 9
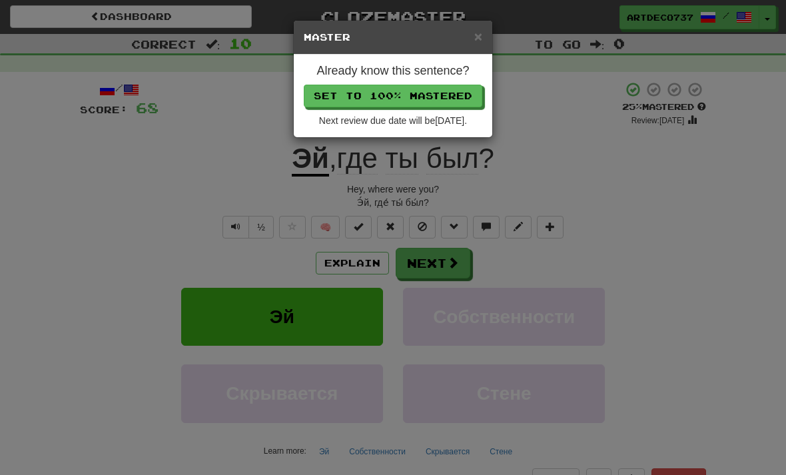
click at [446, 94] on button "Set to 100% Mastered" at bounding box center [393, 96] width 178 height 23
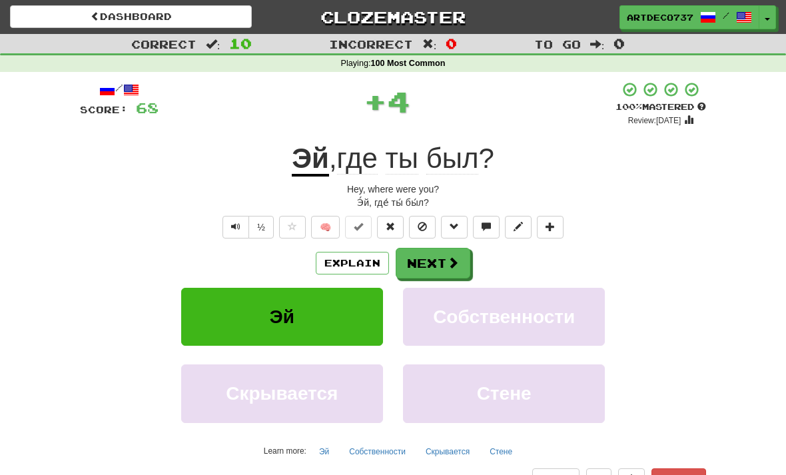
click at [435, 262] on button "Next" at bounding box center [433, 263] width 75 height 31
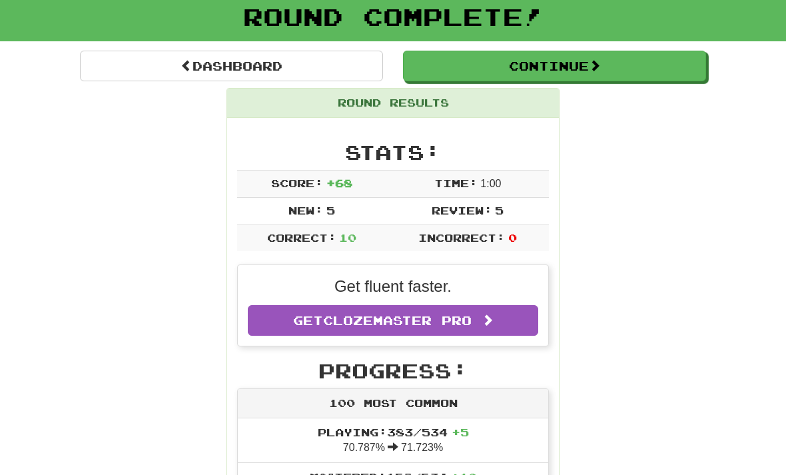
scroll to position [96, 0]
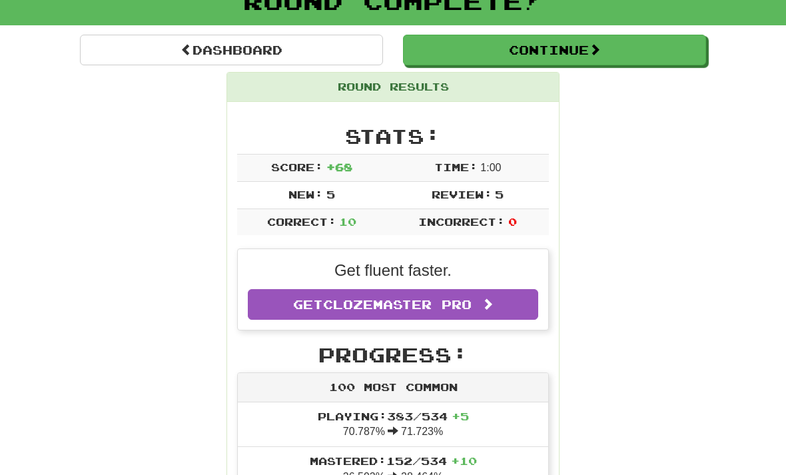
click at [647, 44] on button "Continue" at bounding box center [554, 50] width 303 height 31
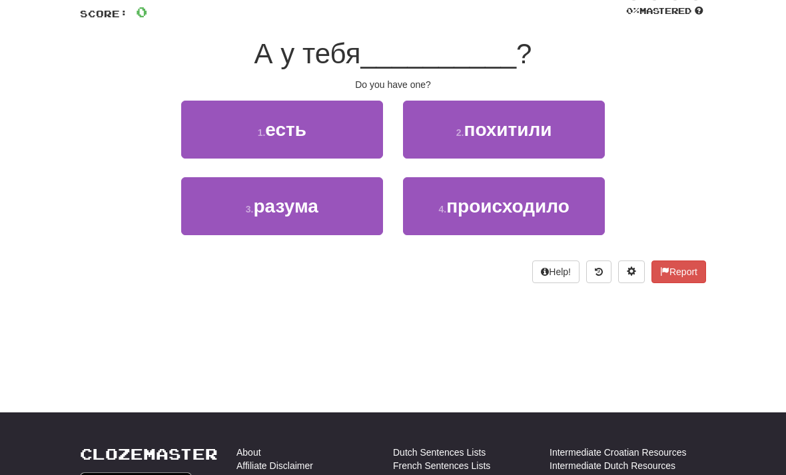
click at [352, 130] on button "1 . есть" at bounding box center [282, 130] width 202 height 58
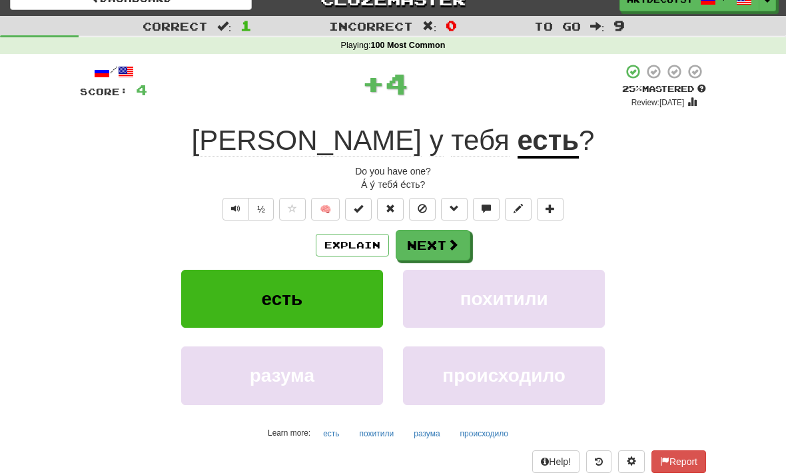
click at [363, 212] on button at bounding box center [358, 209] width 27 height 23
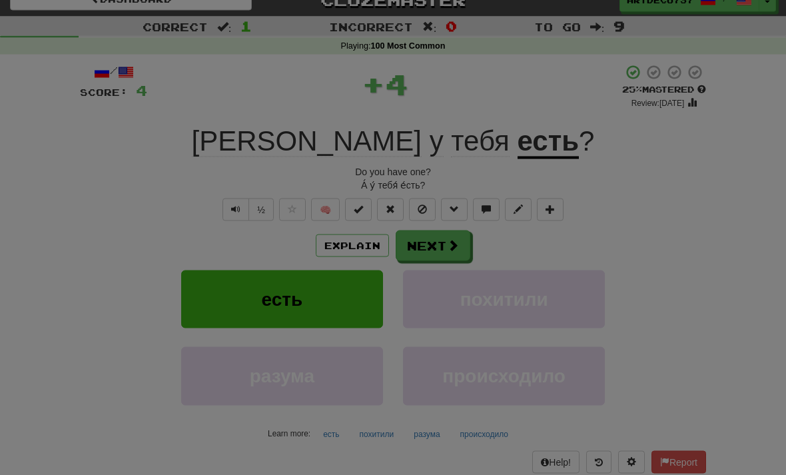
scroll to position [18, 0]
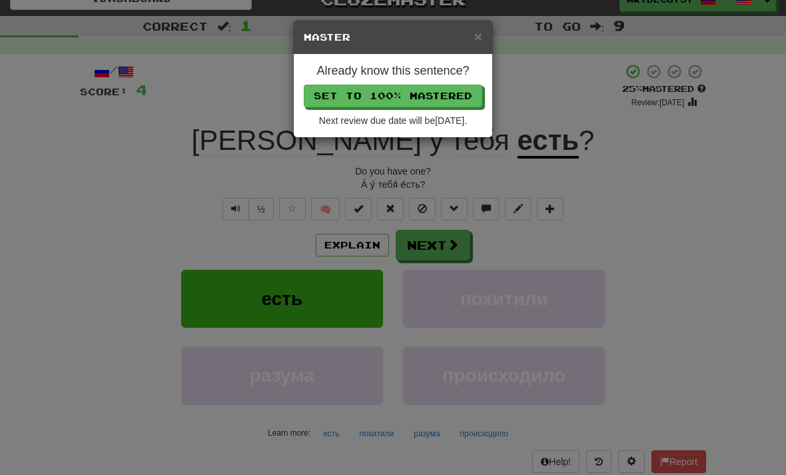
click at [451, 94] on button "Set to 100% Mastered" at bounding box center [393, 96] width 178 height 23
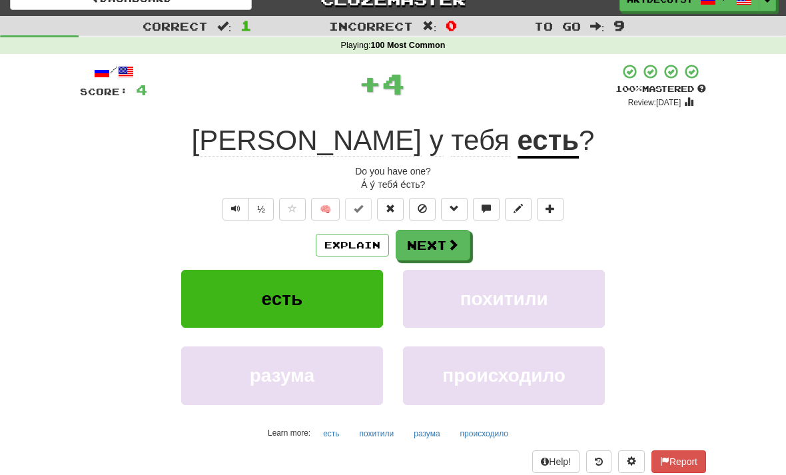
click at [445, 257] on button "Next" at bounding box center [433, 245] width 75 height 31
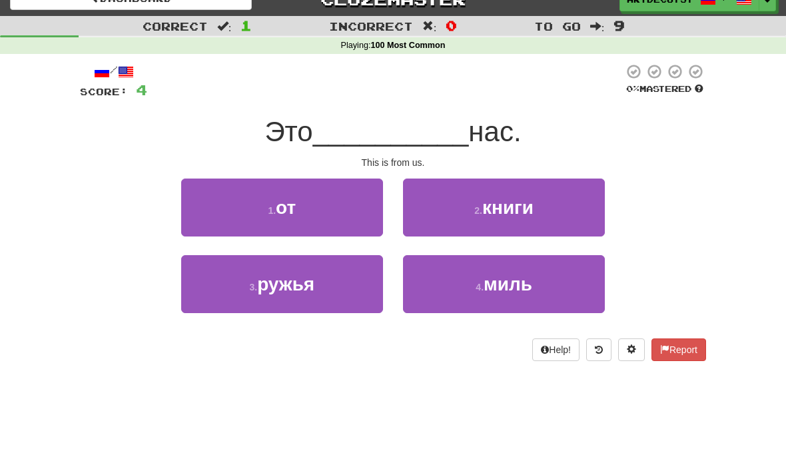
click at [365, 212] on button "1 . от" at bounding box center [282, 207] width 202 height 58
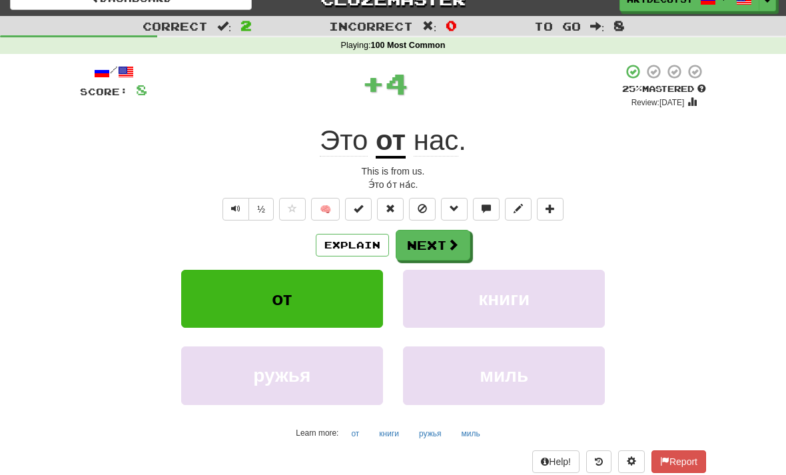
click at [367, 216] on button at bounding box center [358, 209] width 27 height 23
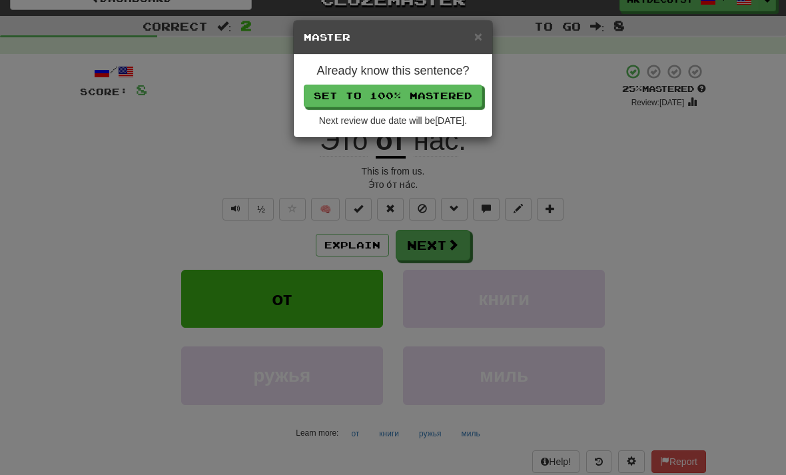
click at [452, 97] on button "Set to 100% Mastered" at bounding box center [393, 96] width 178 height 23
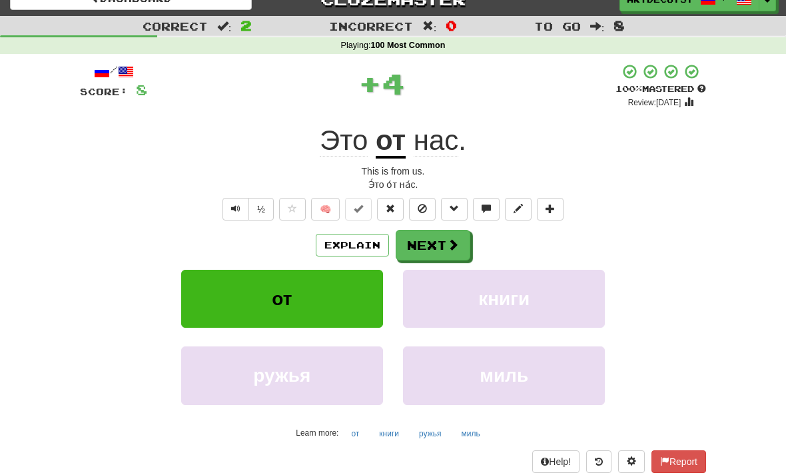
click at [444, 244] on button "Next" at bounding box center [433, 245] width 75 height 31
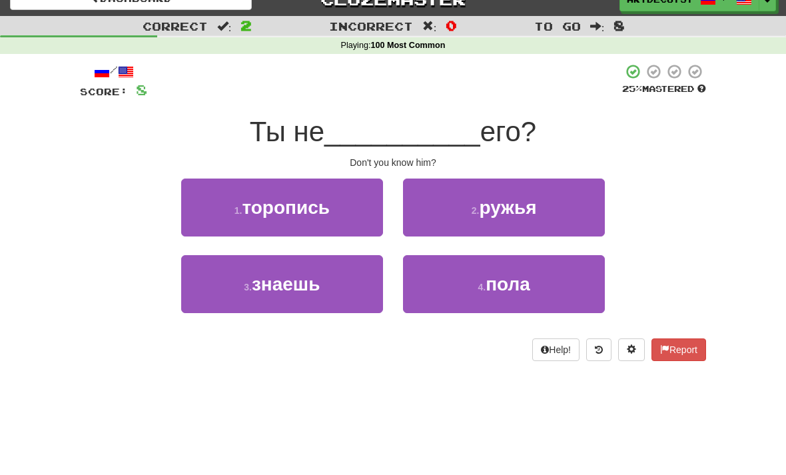
click at [346, 282] on button "3 . знаешь" at bounding box center [282, 284] width 202 height 58
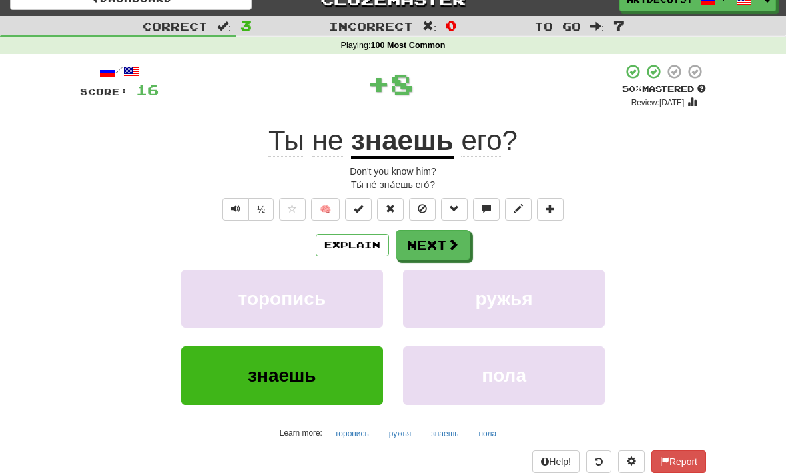
click at [365, 211] on button at bounding box center [358, 209] width 27 height 23
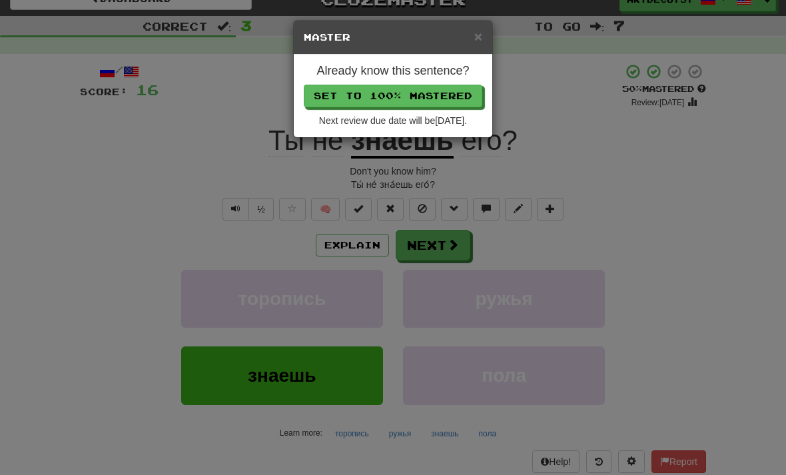
click at [458, 94] on button "Set to 100% Mastered" at bounding box center [393, 96] width 178 height 23
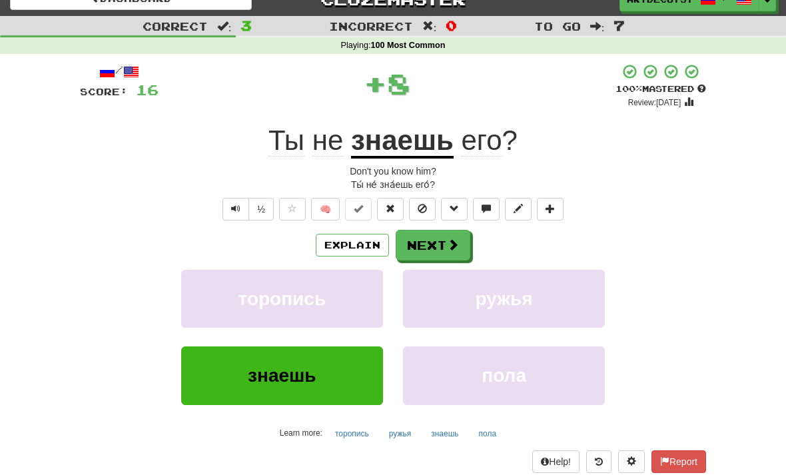
click at [444, 244] on button "Next" at bounding box center [433, 245] width 75 height 31
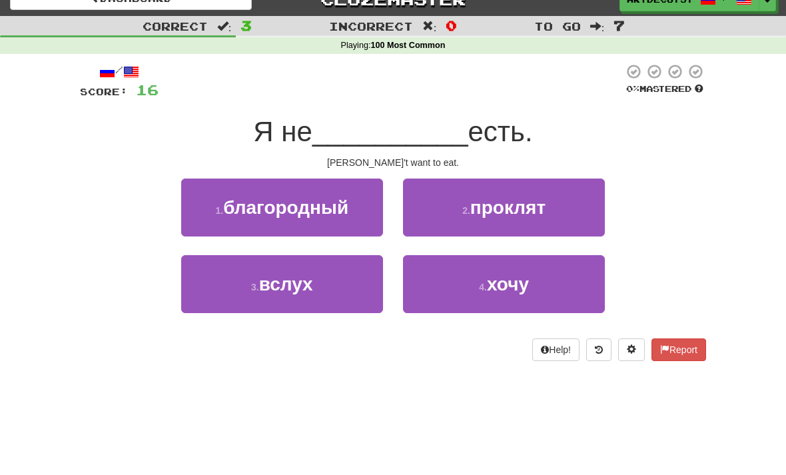
click at [456, 294] on button "4 . хочу" at bounding box center [504, 284] width 202 height 58
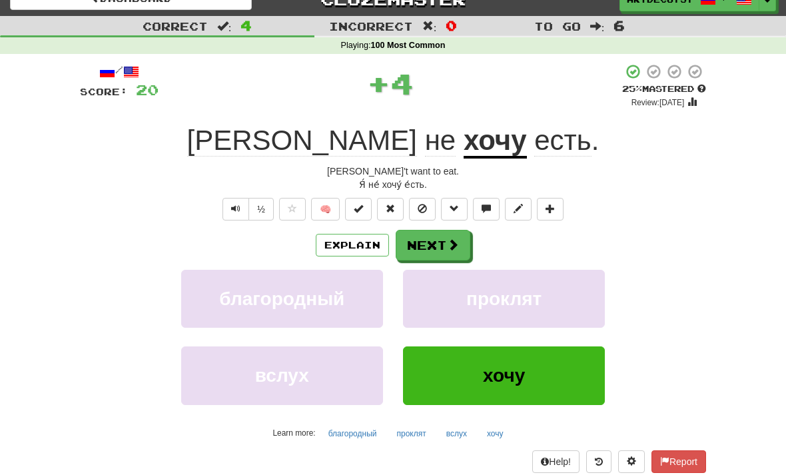
click at [367, 213] on button at bounding box center [358, 209] width 27 height 23
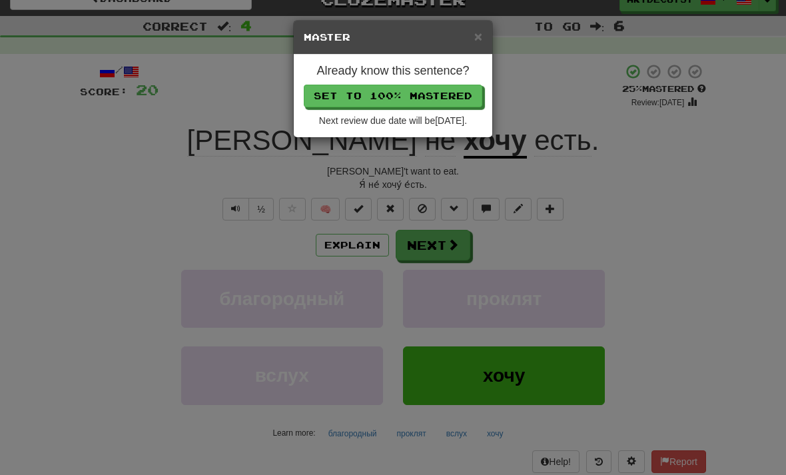
click at [468, 97] on button "Set to 100% Mastered" at bounding box center [393, 96] width 178 height 23
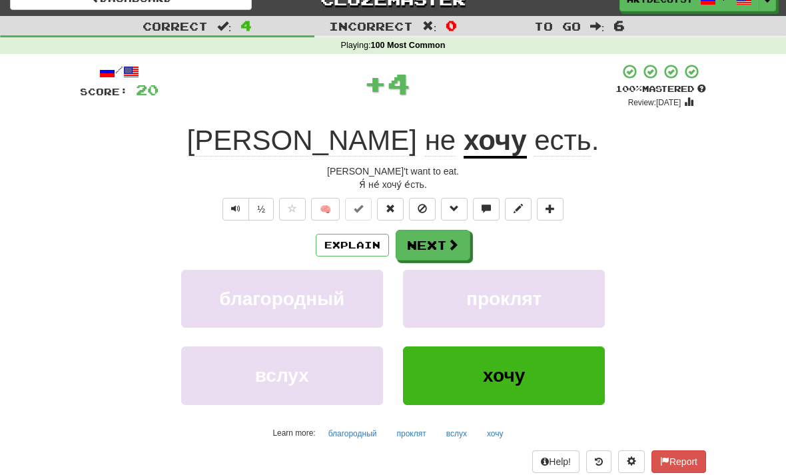
click at [440, 246] on button "Next" at bounding box center [433, 245] width 75 height 31
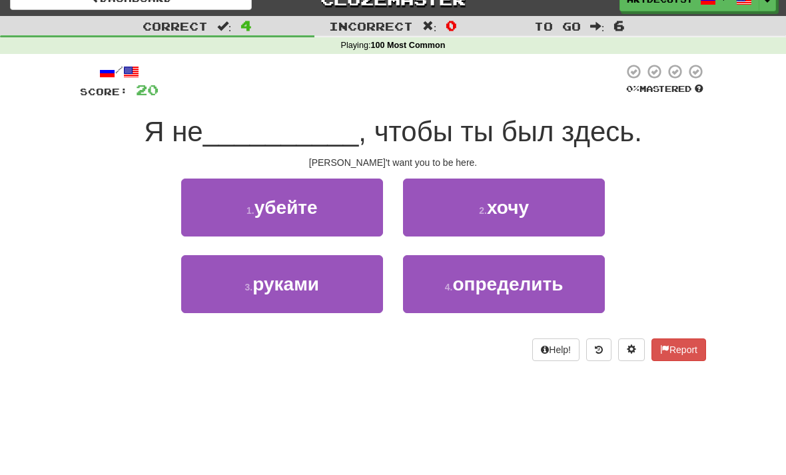
click at [463, 215] on button "2 . хочу" at bounding box center [504, 207] width 202 height 58
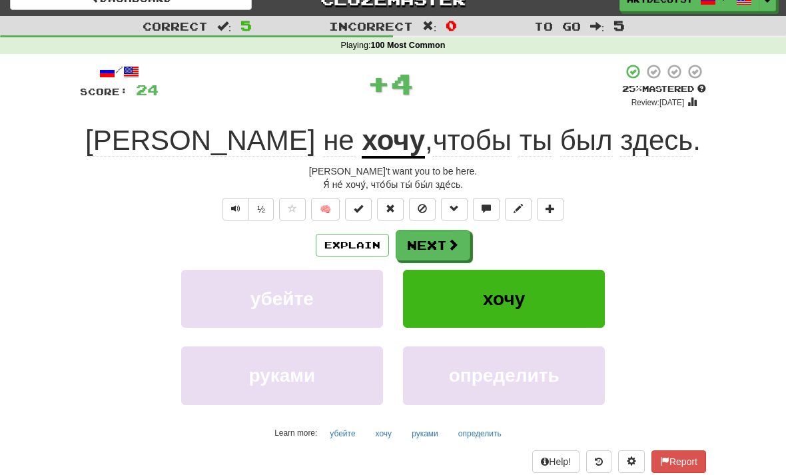
click at [366, 210] on button at bounding box center [358, 209] width 27 height 23
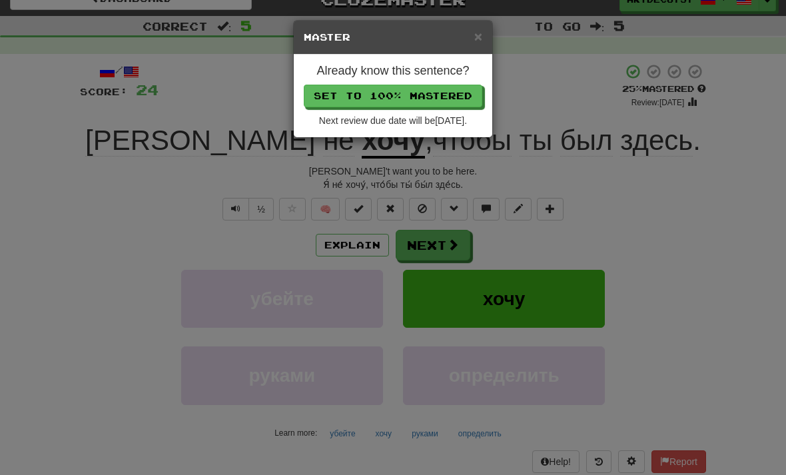
click at [464, 93] on button "Set to 100% Mastered" at bounding box center [393, 96] width 178 height 23
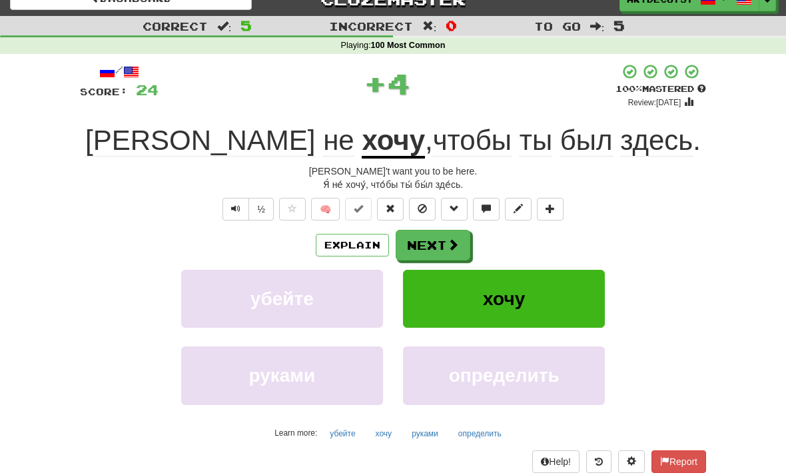
click at [443, 242] on button "Next" at bounding box center [433, 245] width 75 height 31
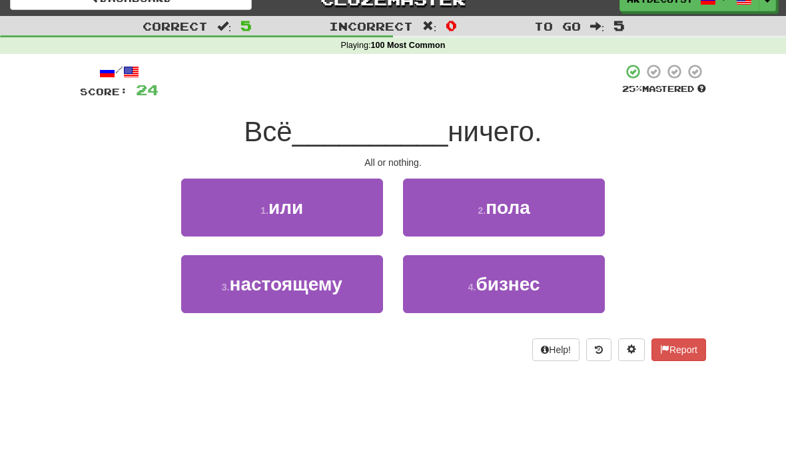
click at [352, 214] on button "1 . или" at bounding box center [282, 207] width 202 height 58
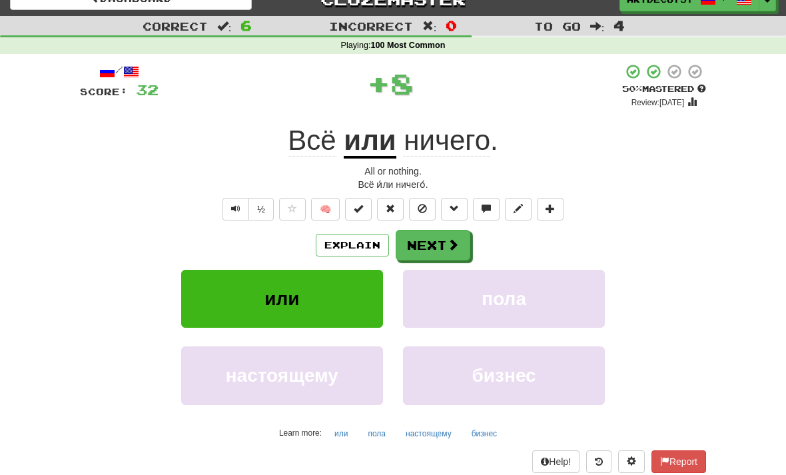
click at [363, 210] on span at bounding box center [358, 208] width 9 height 9
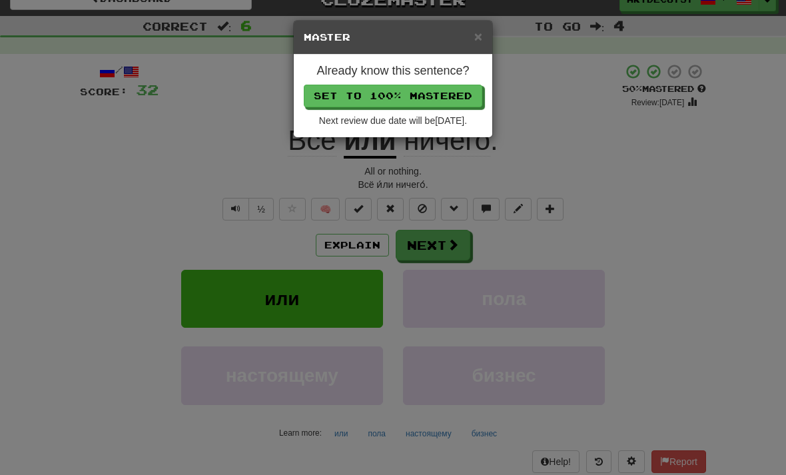
click at [471, 97] on button "Set to 100% Mastered" at bounding box center [393, 96] width 178 height 23
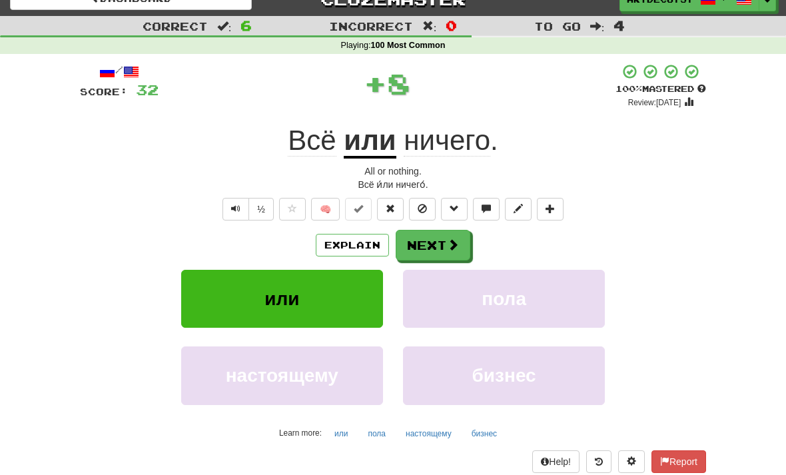
click at [437, 244] on button "Next" at bounding box center [433, 245] width 75 height 31
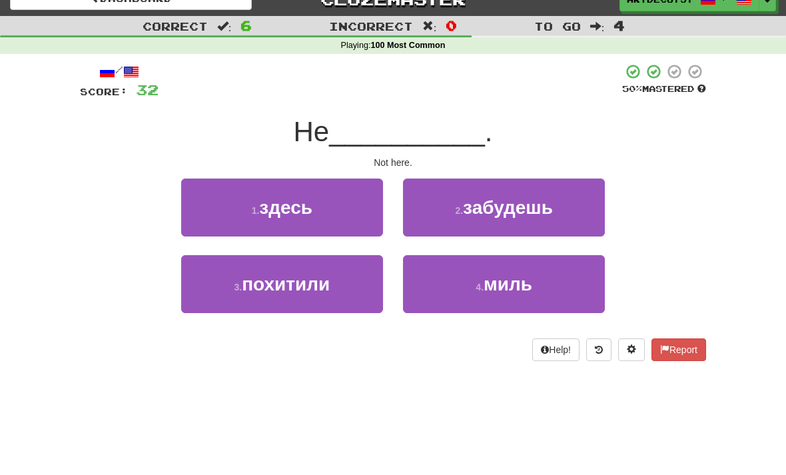
click at [336, 208] on button "1 . здесь" at bounding box center [282, 207] width 202 height 58
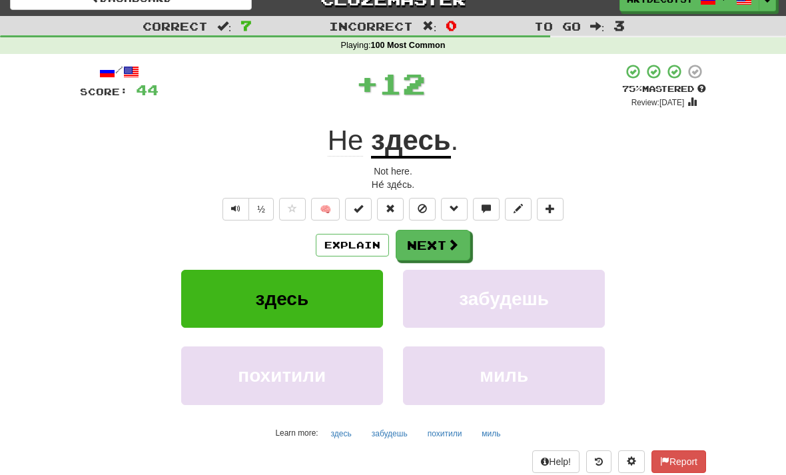
click at [364, 209] on button at bounding box center [358, 209] width 27 height 23
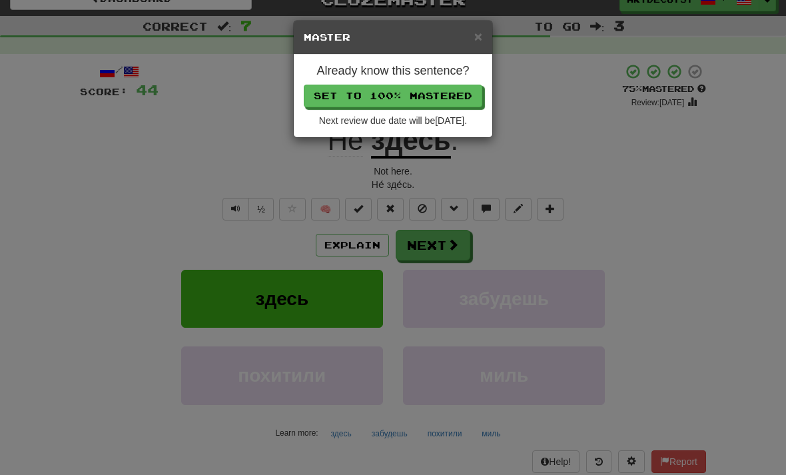
click at [451, 99] on button "Set to 100% Mastered" at bounding box center [393, 96] width 178 height 23
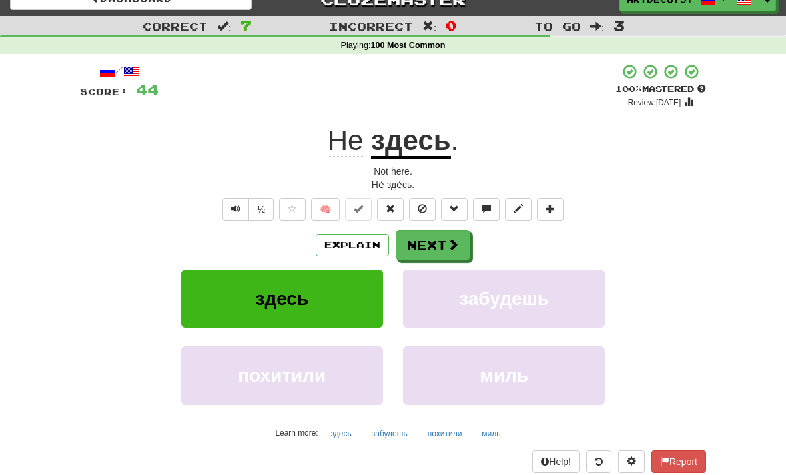
click at [427, 248] on button "Next" at bounding box center [433, 245] width 75 height 31
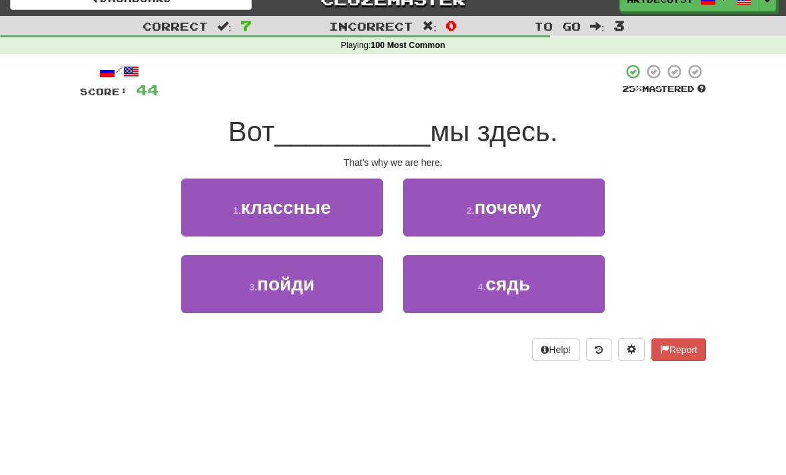
click at [463, 208] on button "2 . почему" at bounding box center [504, 207] width 202 height 58
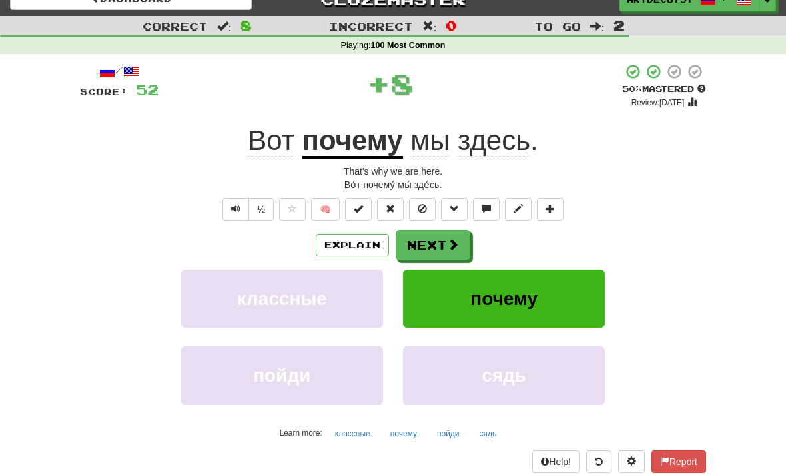
click at [369, 208] on button at bounding box center [358, 209] width 27 height 23
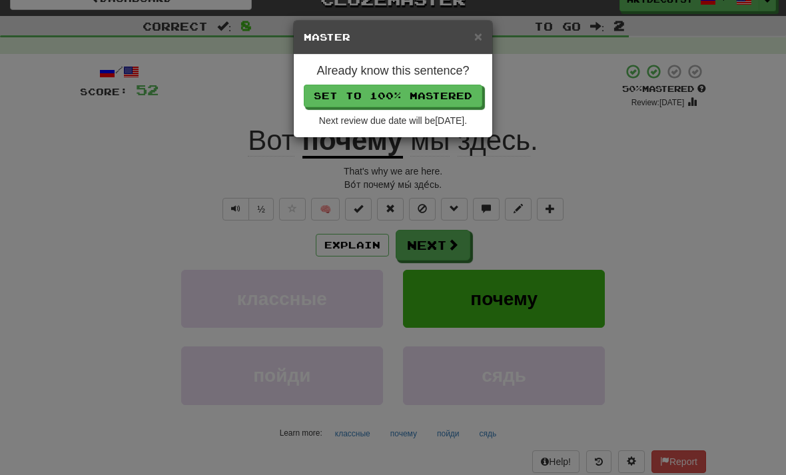
click at [459, 101] on button "Set to 100% Mastered" at bounding box center [393, 96] width 178 height 23
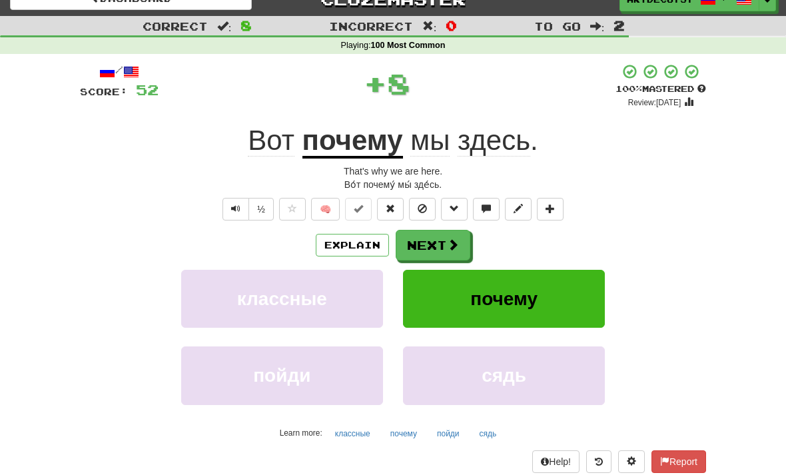
click at [442, 241] on button "Next" at bounding box center [433, 245] width 75 height 31
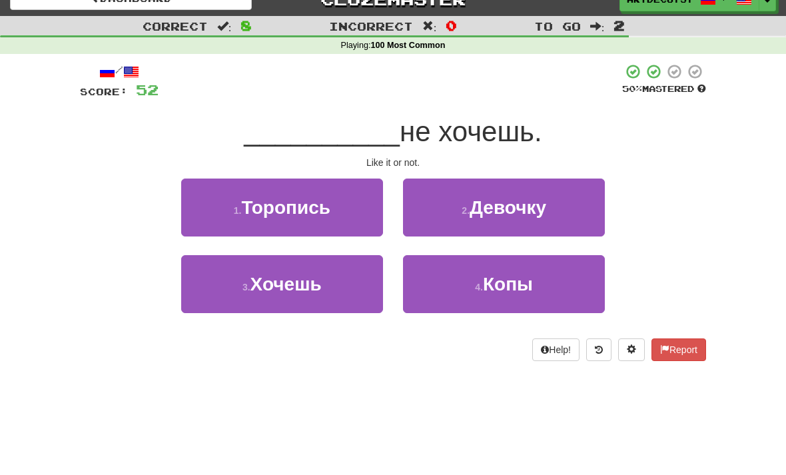
click at [338, 287] on button "3 . Хочешь" at bounding box center [282, 284] width 202 height 58
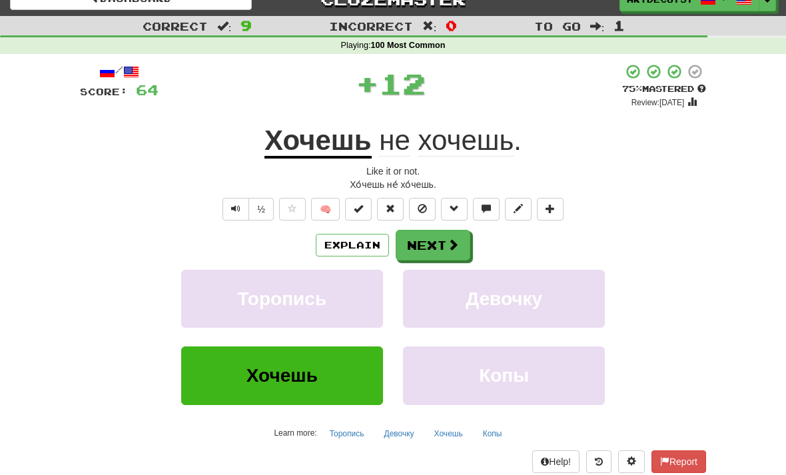
click at [368, 210] on button at bounding box center [358, 209] width 27 height 23
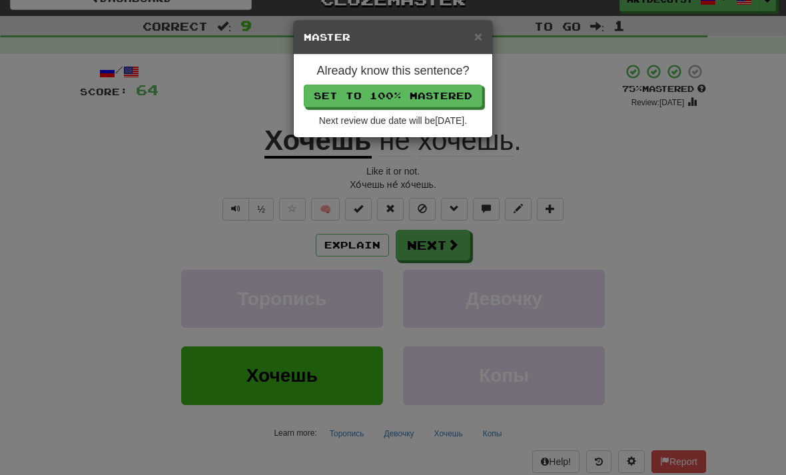
click at [464, 95] on button "Set to 100% Mastered" at bounding box center [393, 96] width 178 height 23
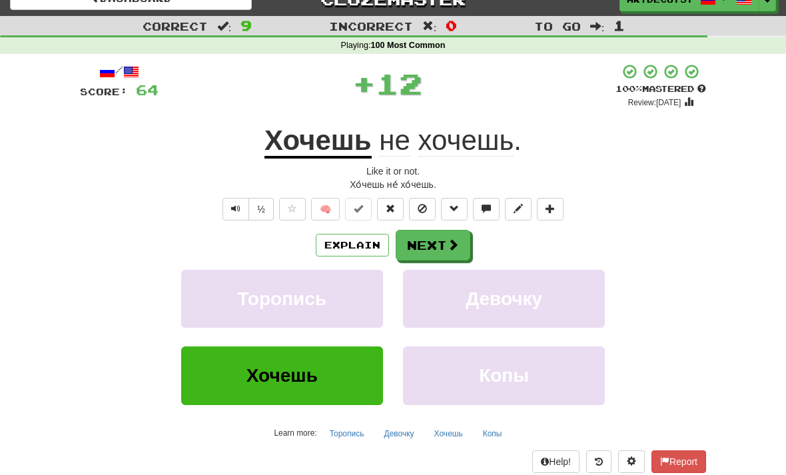
click at [436, 244] on button "Next" at bounding box center [433, 245] width 75 height 31
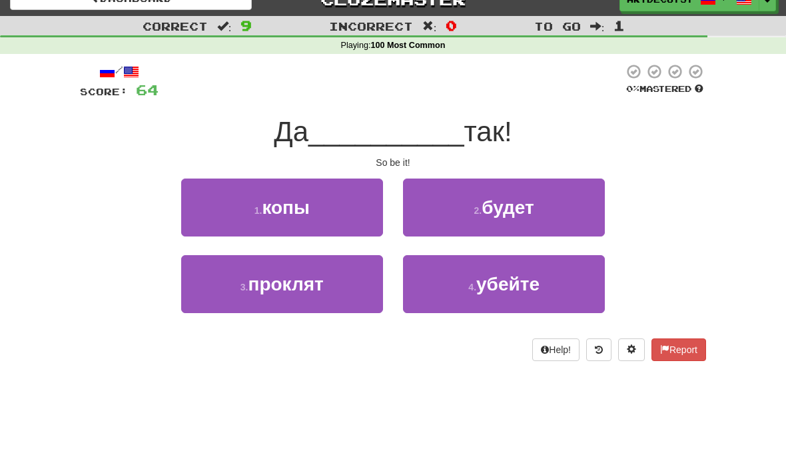
click at [474, 220] on button "2 . будет" at bounding box center [504, 207] width 202 height 58
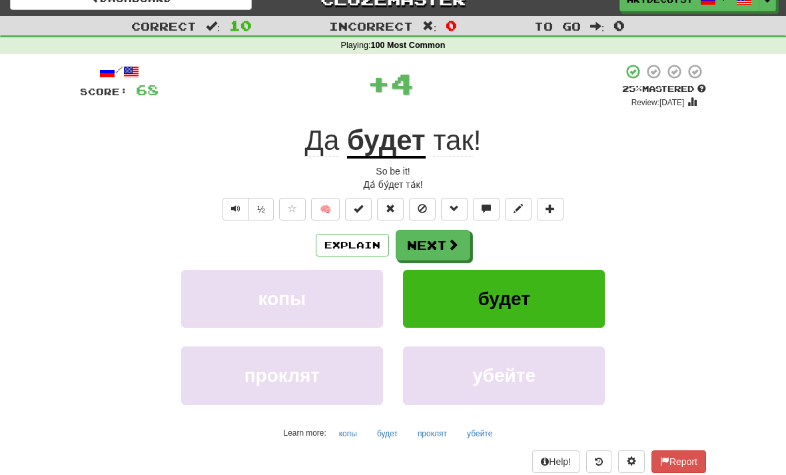
click at [364, 213] on button at bounding box center [358, 209] width 27 height 23
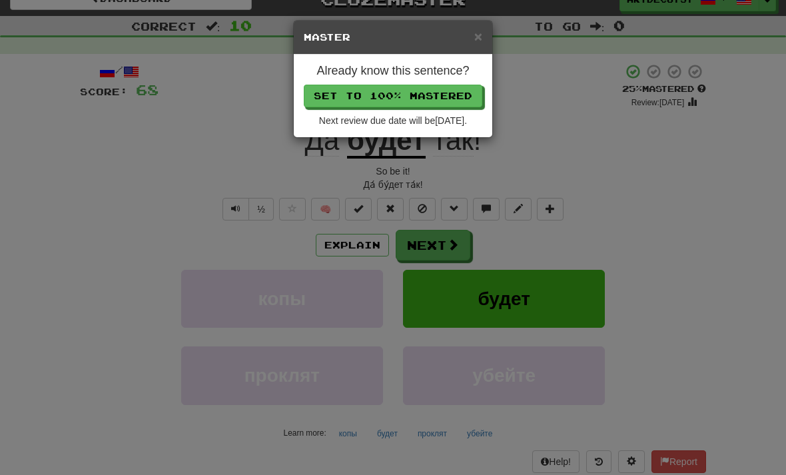
click at [461, 97] on button "Set to 100% Mastered" at bounding box center [393, 96] width 178 height 23
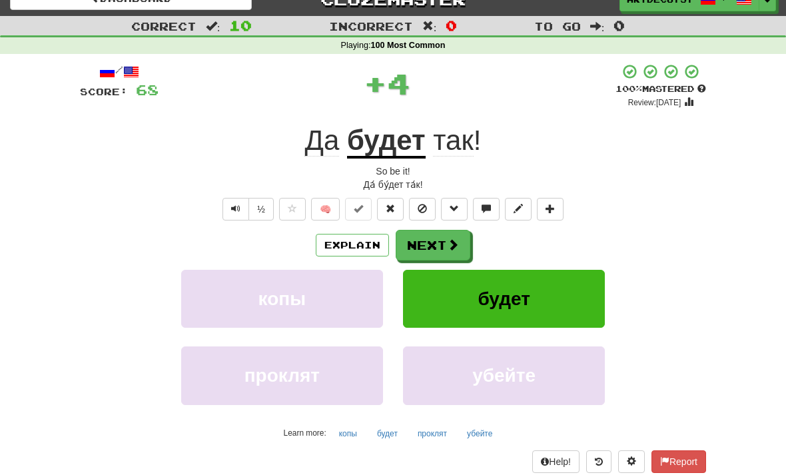
click at [440, 243] on button "Next" at bounding box center [433, 245] width 75 height 31
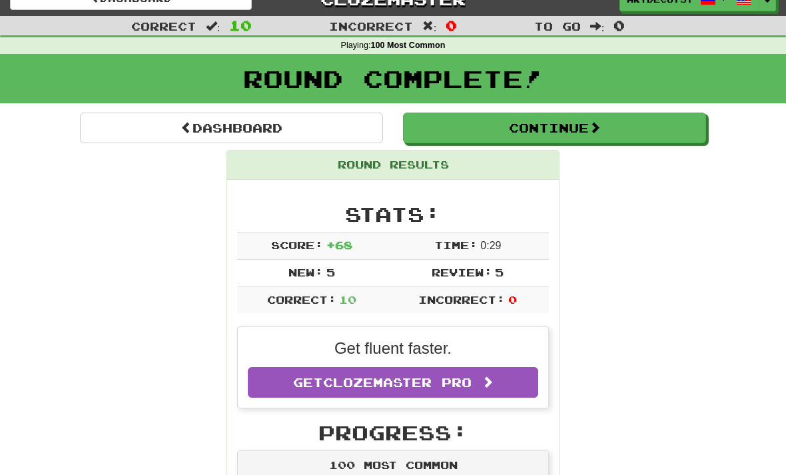
click at [621, 128] on button "Continue" at bounding box center [554, 128] width 303 height 31
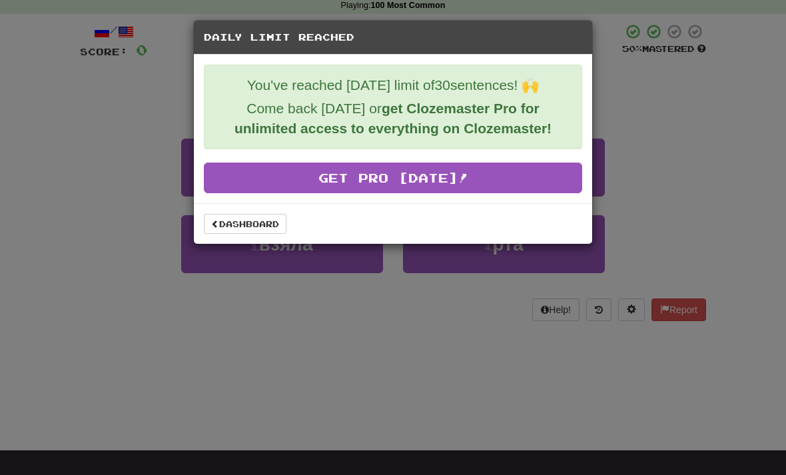
scroll to position [61, 0]
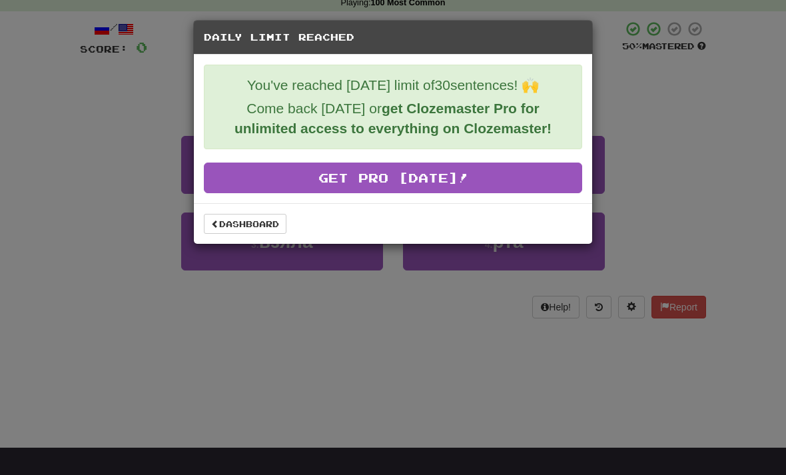
click at [261, 230] on link "Dashboard" at bounding box center [245, 224] width 83 height 20
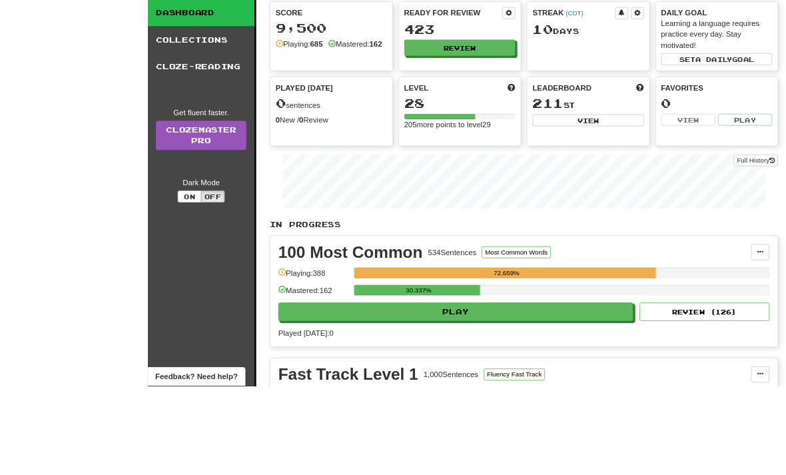
scroll to position [153, 0]
